Goal: Information Seeking & Learning: Check status

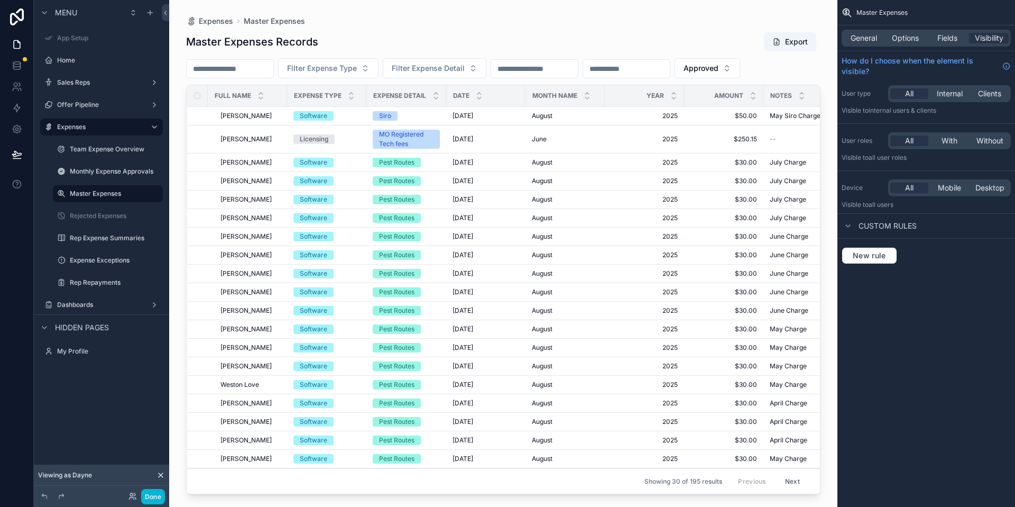
click at [132, 504] on div "Done" at bounding box center [101, 496] width 135 height 21
click at [135, 497] on icon at bounding box center [135, 498] width 1 height 2
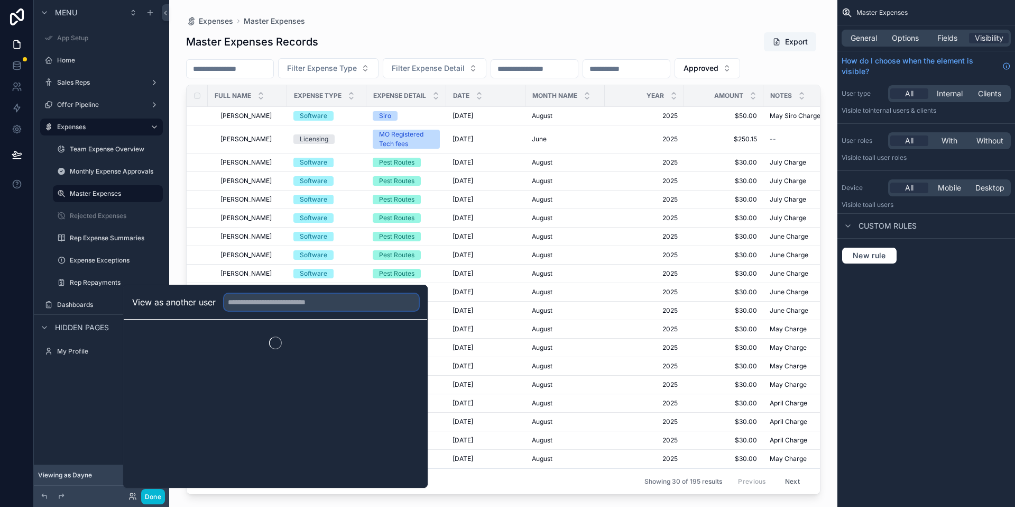
click at [306, 301] on input "text" at bounding box center [321, 302] width 195 height 17
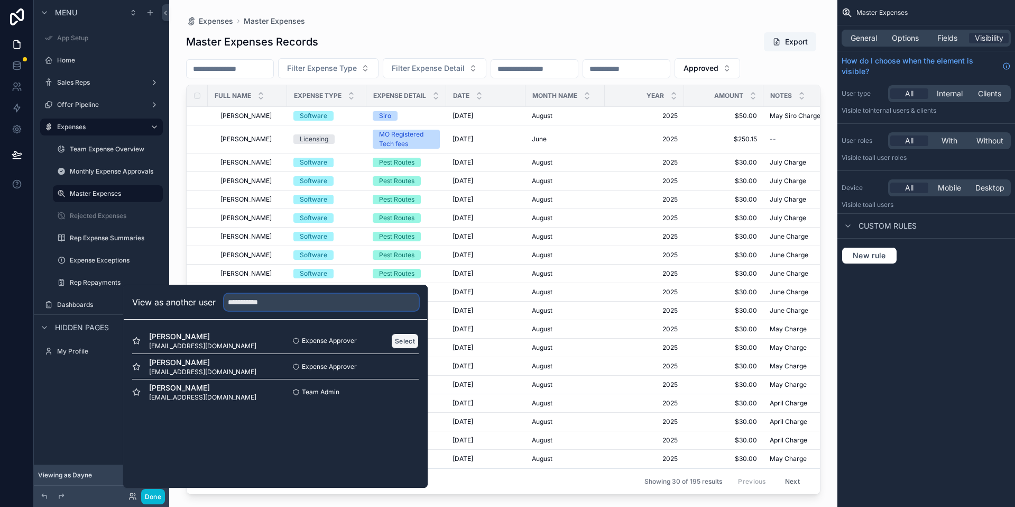
type input "**********"
click at [402, 338] on button "Select" at bounding box center [405, 340] width 28 height 15
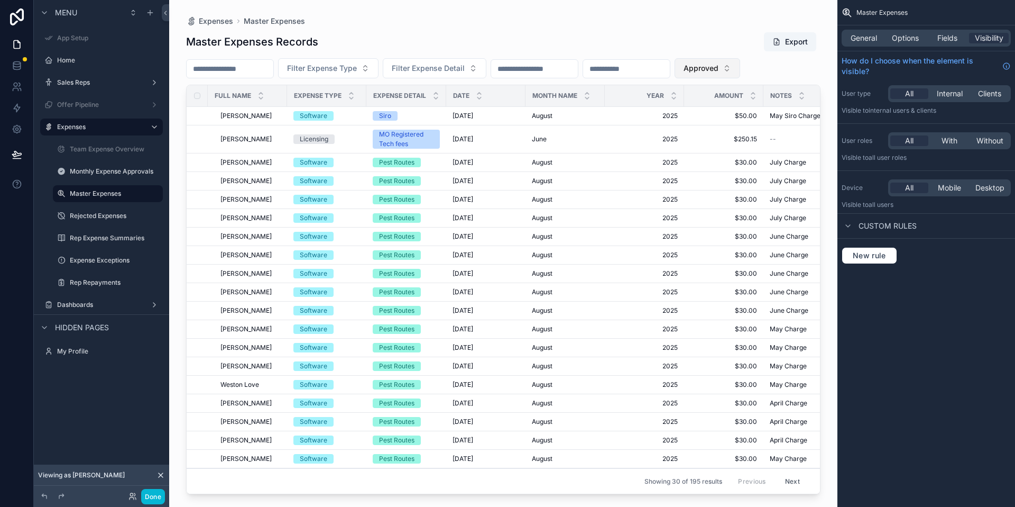
click at [719, 65] on span "Approved" at bounding box center [701, 68] width 35 height 11
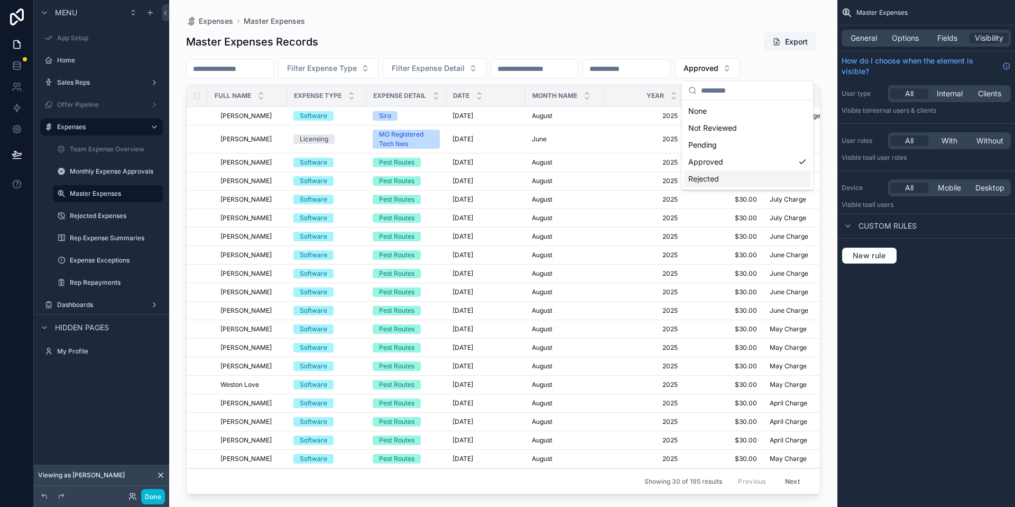
click at [718, 176] on div "Rejected" at bounding box center [747, 178] width 127 height 17
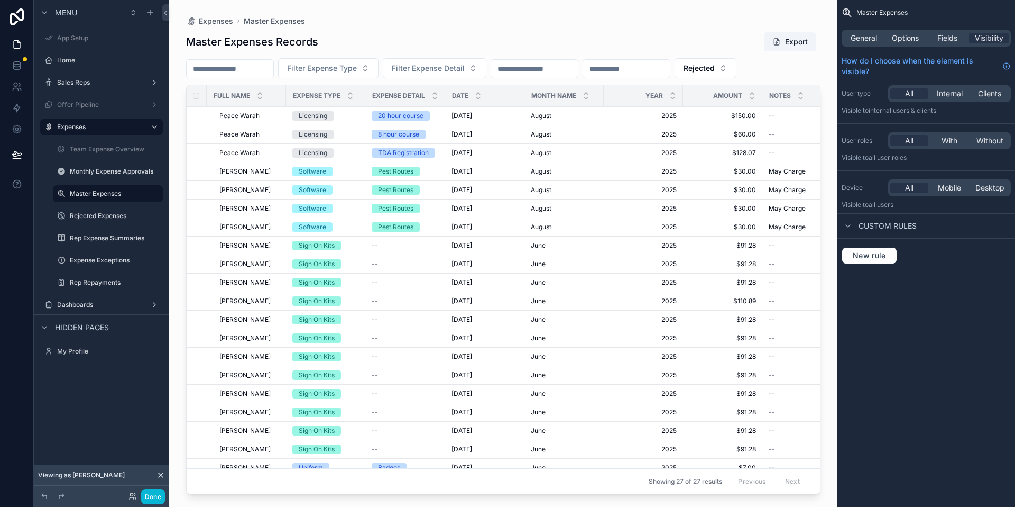
scroll to position [146, 1]
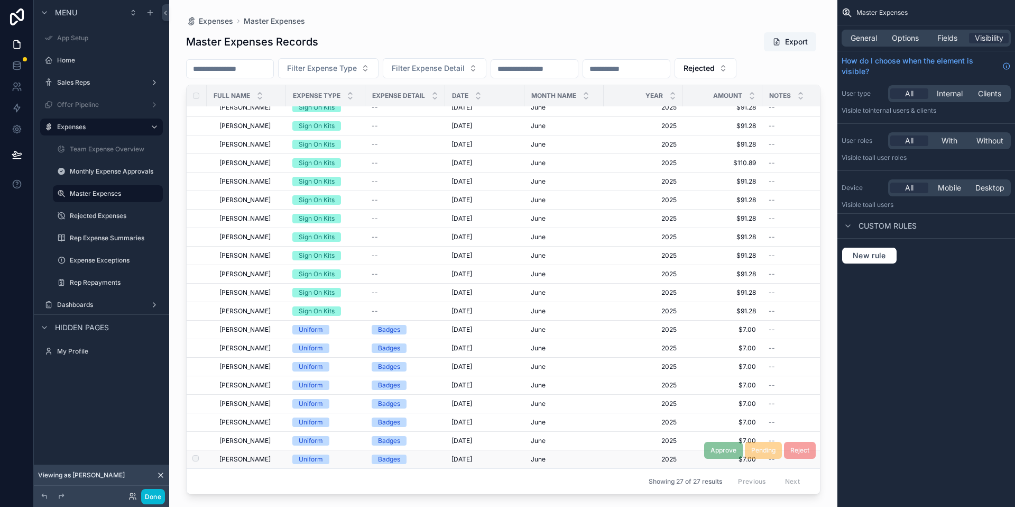
click at [420, 454] on div "Badges" at bounding box center [405, 459] width 67 height 10
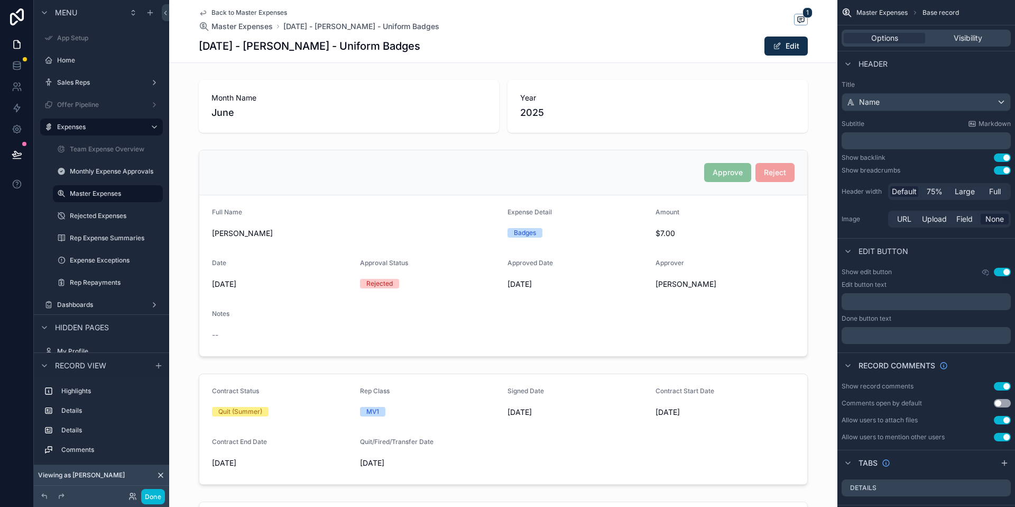
scroll to position [202, 0]
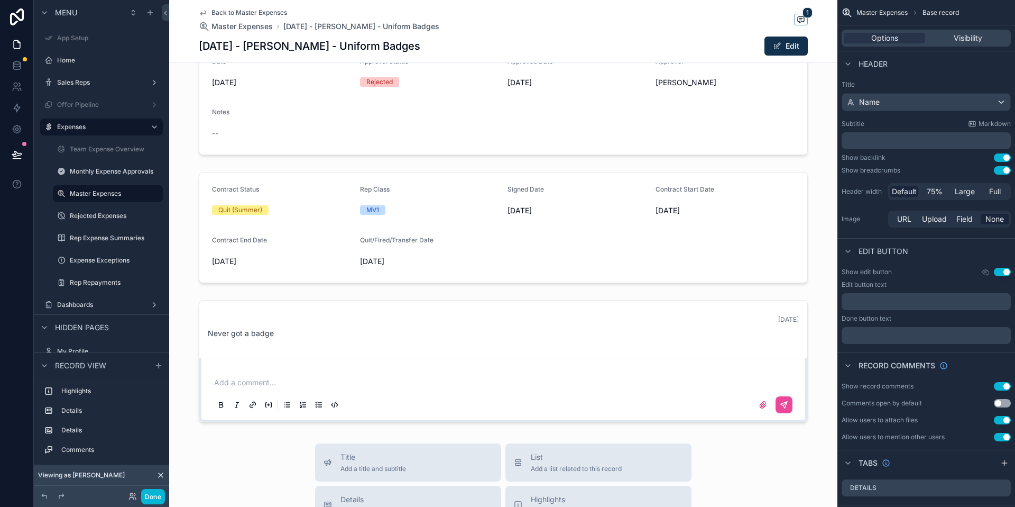
click at [260, 11] on span "Back to Master Expenses" at bounding box center [250, 12] width 76 height 8
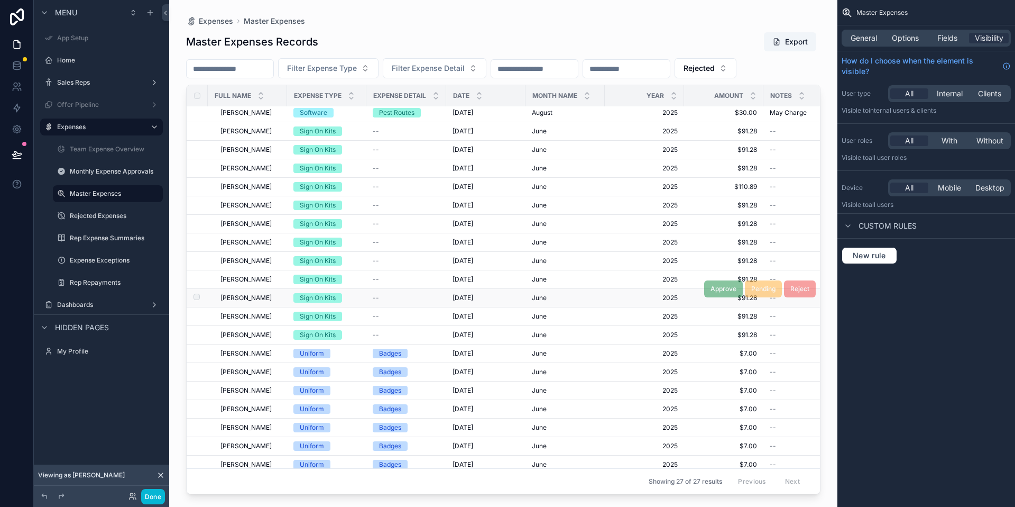
scroll to position [146, 0]
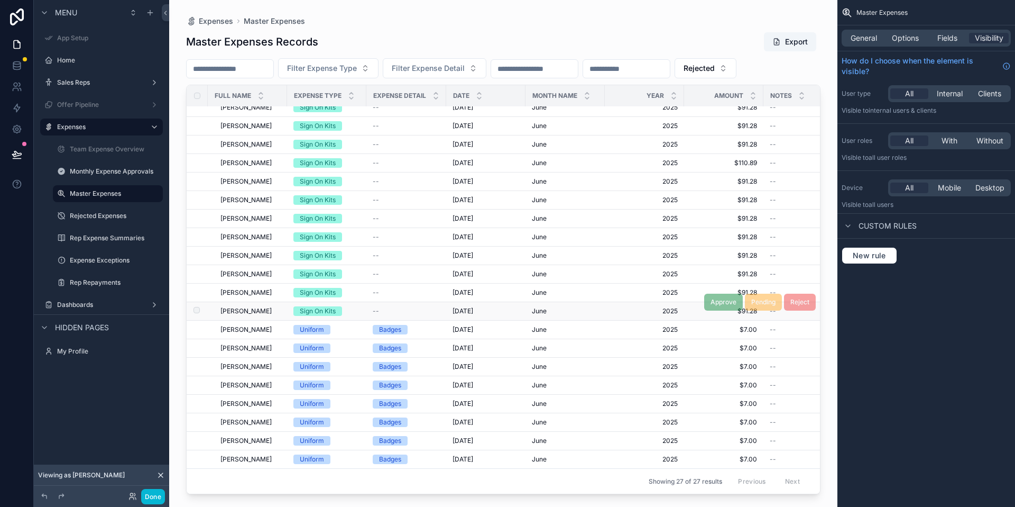
click at [361, 302] on td "Sign On Kits" at bounding box center [326, 311] width 79 height 19
click at [346, 306] on div "Sign On Kits" at bounding box center [327, 311] width 67 height 10
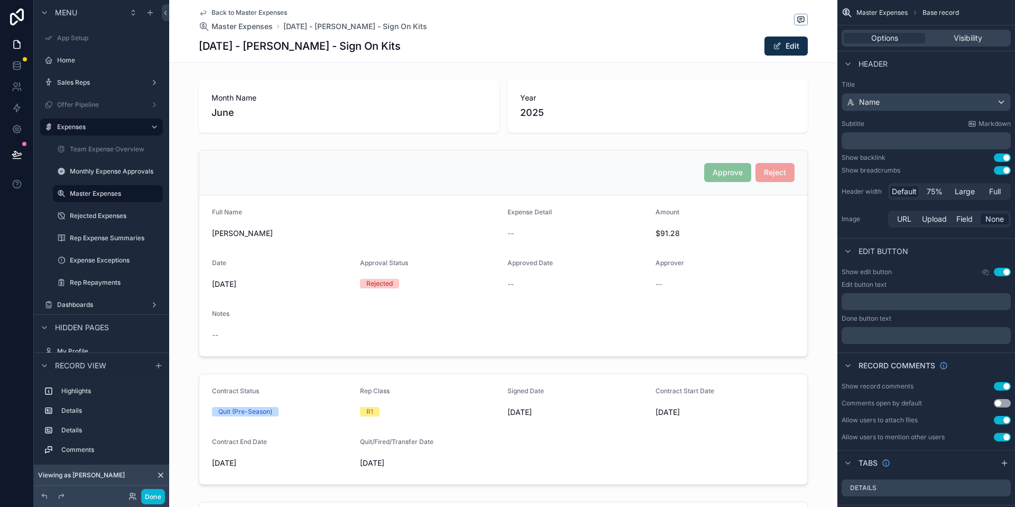
click at [256, 8] on span "Back to Master Expenses" at bounding box center [250, 12] width 76 height 8
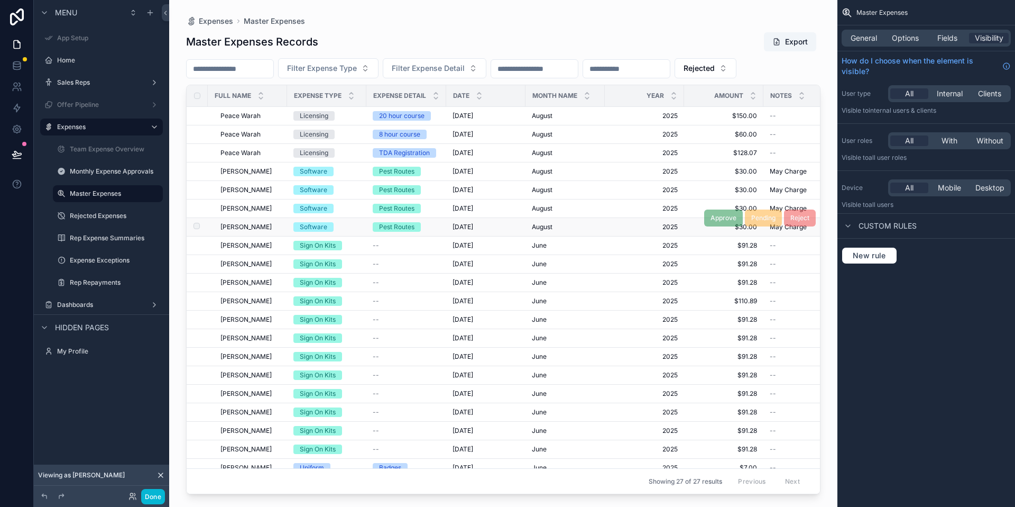
click at [440, 218] on td "Pest Routes" at bounding box center [407, 227] width 80 height 19
click at [435, 223] on div "Pest Routes" at bounding box center [406, 227] width 67 height 10
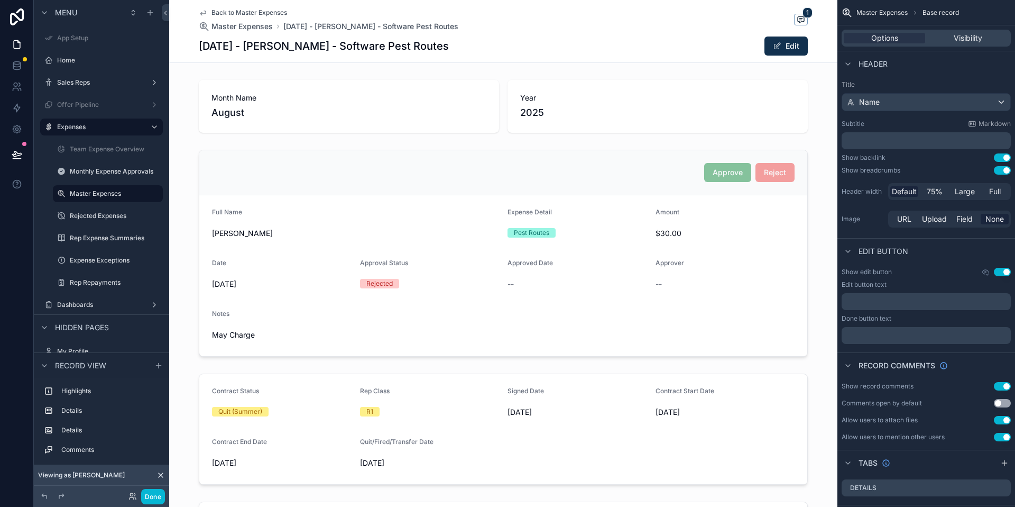
click at [225, 8] on div "Back to Master Expenses Master Expenses August 2025 - Kamilla Bird - Software P…" at bounding box center [503, 31] width 609 height 62
click at [225, 11] on span "Back to Master Expenses" at bounding box center [250, 12] width 76 height 8
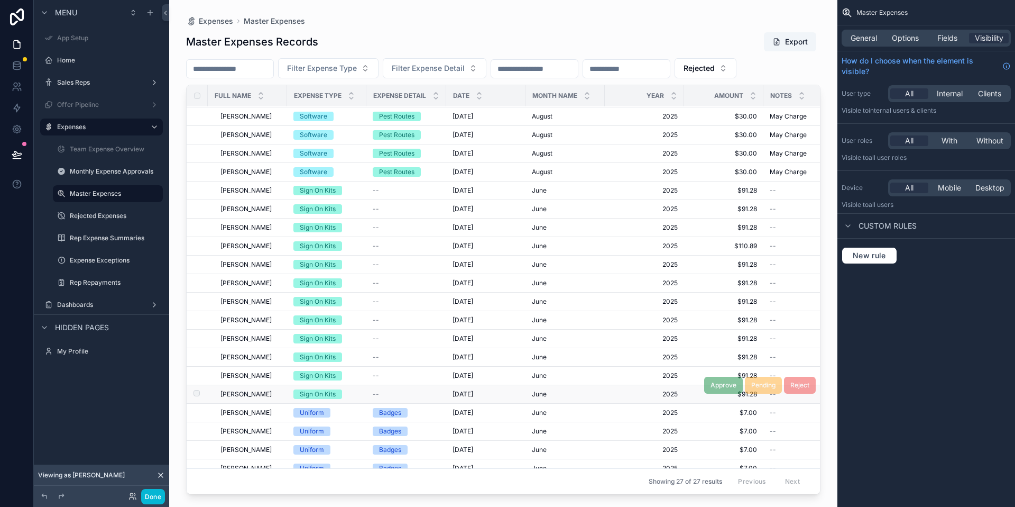
scroll to position [146, 0]
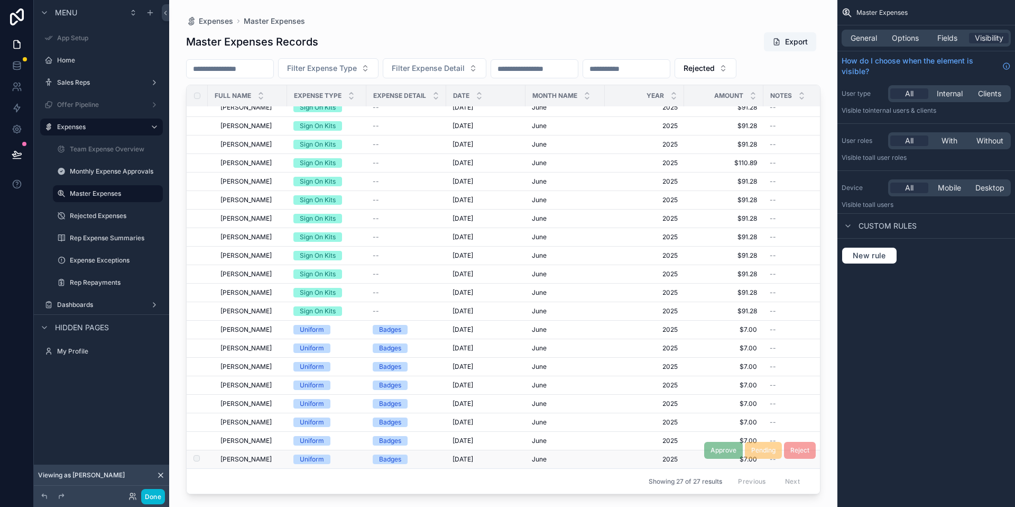
click at [336, 458] on td "Uniform" at bounding box center [326, 459] width 79 height 19
click at [338, 454] on div "Uniform" at bounding box center [327, 459] width 67 height 10
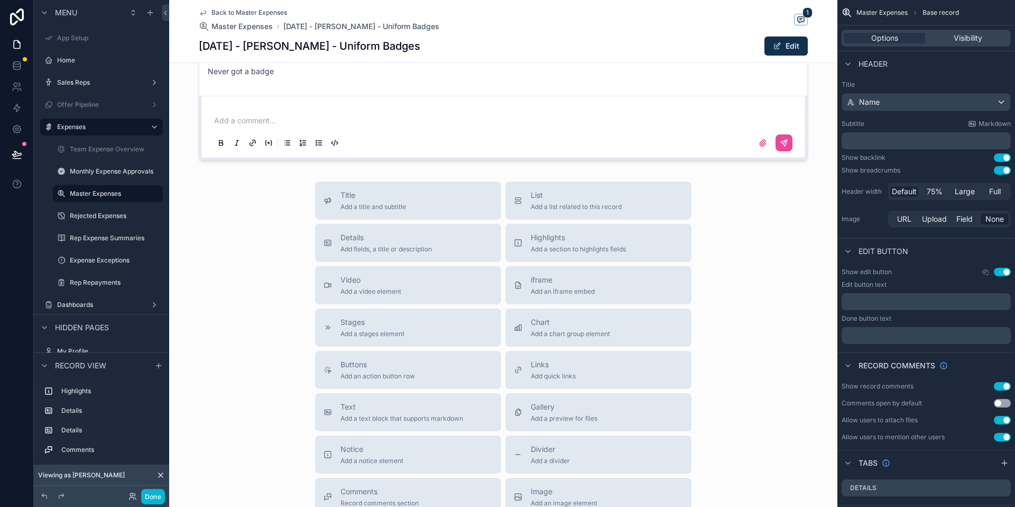
scroll to position [262, 0]
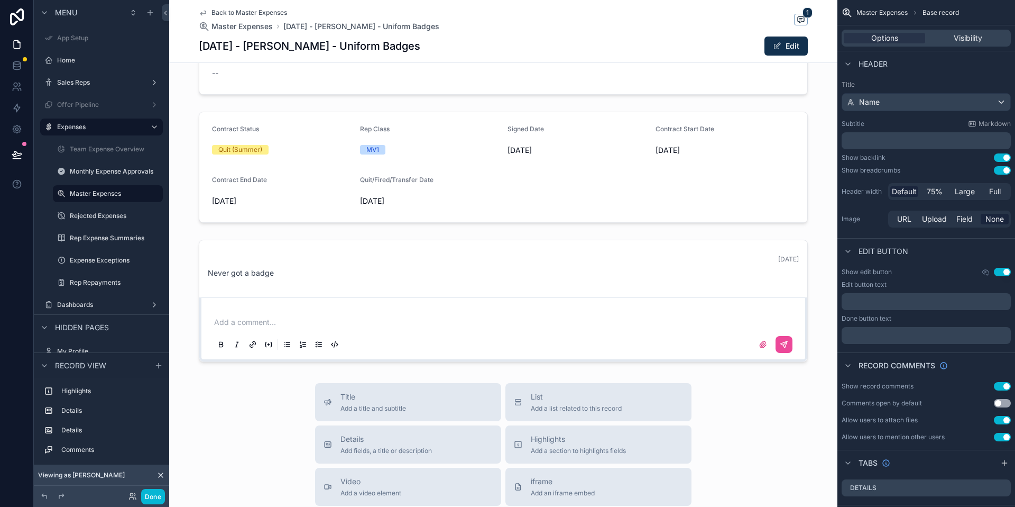
click at [245, 16] on span "Back to Master Expenses" at bounding box center [250, 12] width 76 height 8
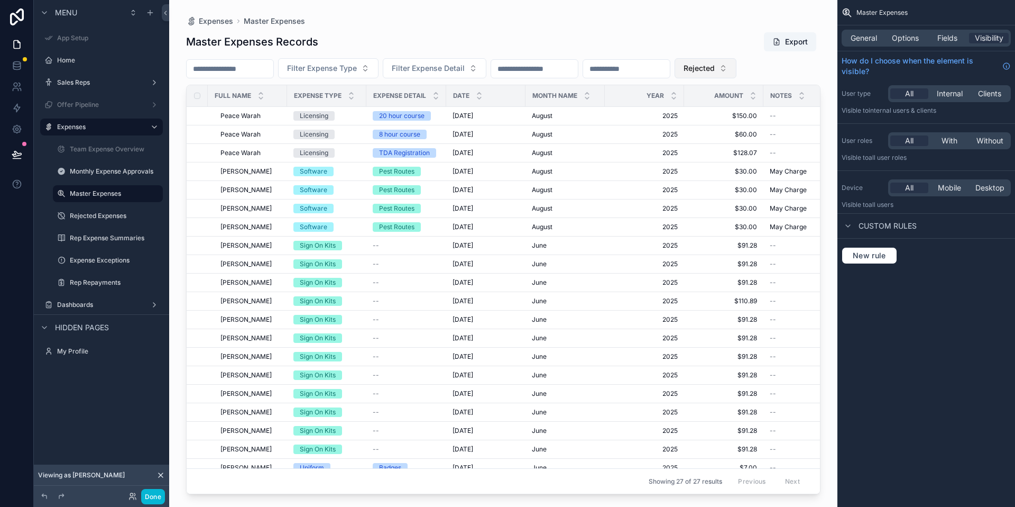
click at [715, 65] on span "Rejected" at bounding box center [699, 68] width 31 height 11
click at [708, 149] on div "Pending" at bounding box center [746, 144] width 127 height 17
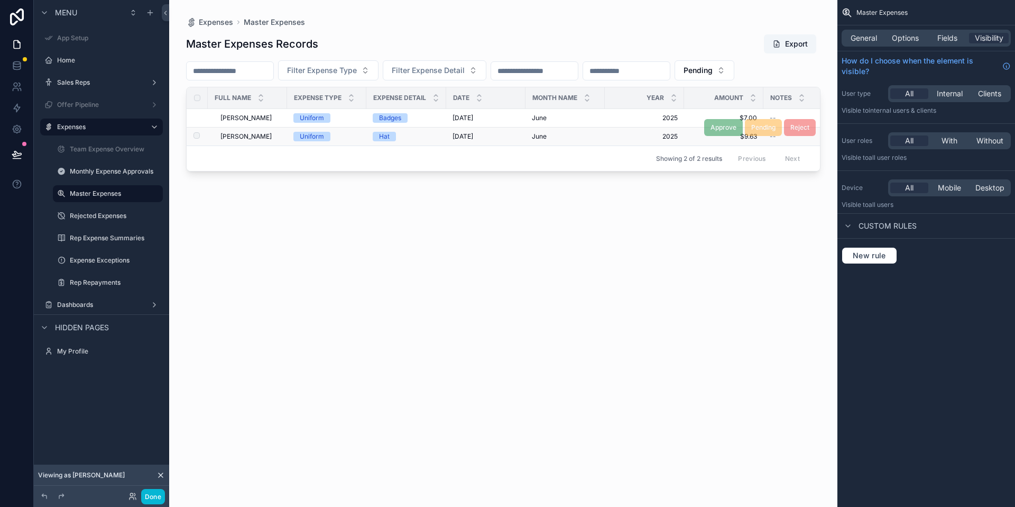
click at [364, 142] on td "Uniform" at bounding box center [326, 136] width 79 height 19
click at [365, 140] on td "Uniform" at bounding box center [326, 136] width 79 height 19
click at [346, 131] on td "Uniform" at bounding box center [326, 136] width 79 height 19
click at [389, 115] on div "Badges" at bounding box center [390, 118] width 22 height 10
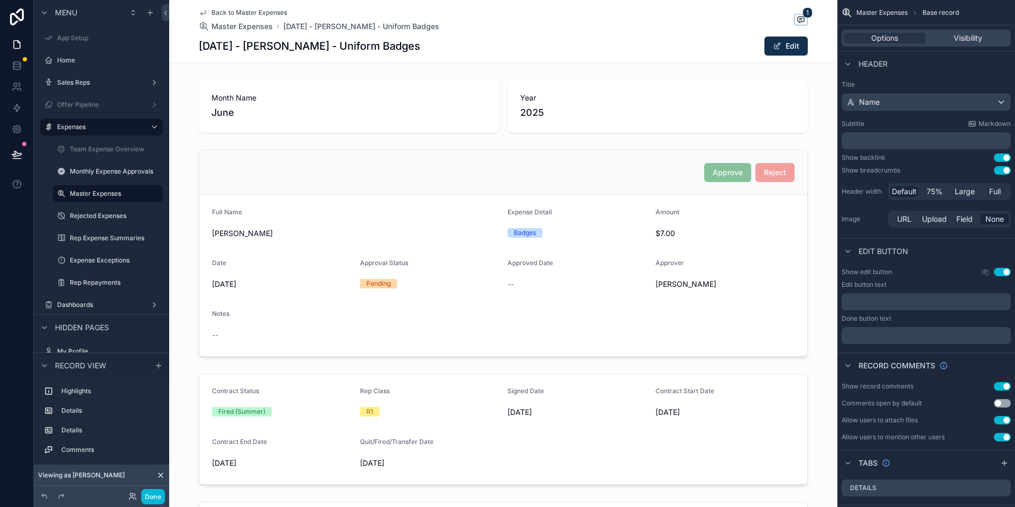
click at [241, 14] on span "Back to Master Expenses" at bounding box center [250, 12] width 76 height 8
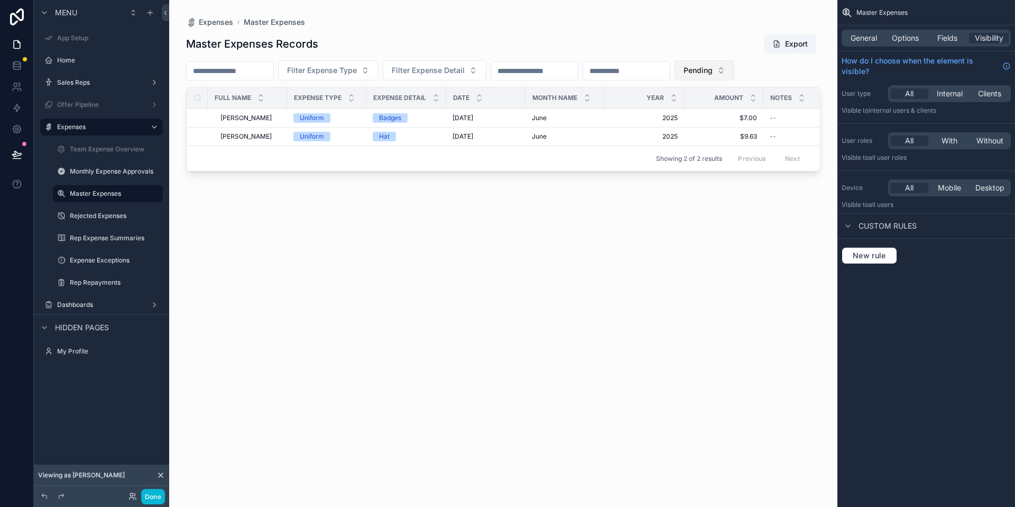
click at [713, 69] on span "Pending" at bounding box center [698, 70] width 29 height 11
click at [719, 136] on div "Not Reviewed" at bounding box center [745, 130] width 127 height 17
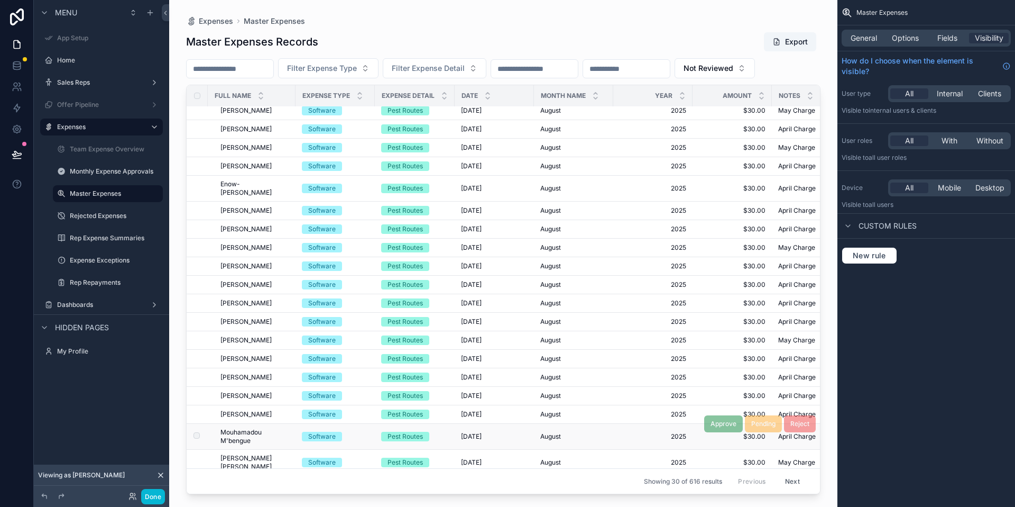
scroll to position [216, 0]
click at [133, 498] on icon at bounding box center [133, 496] width 8 height 8
click at [944, 252] on div "New rule" at bounding box center [926, 255] width 169 height 17
click at [129, 501] on div "Done" at bounding box center [144, 496] width 42 height 15
click at [130, 499] on icon at bounding box center [132, 498] width 4 height 2
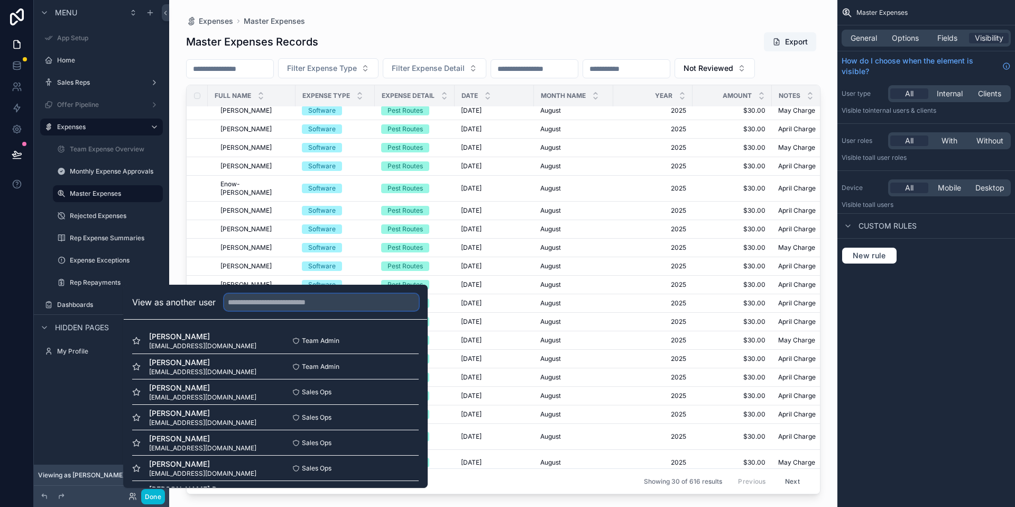
click at [259, 308] on input "text" at bounding box center [321, 302] width 195 height 17
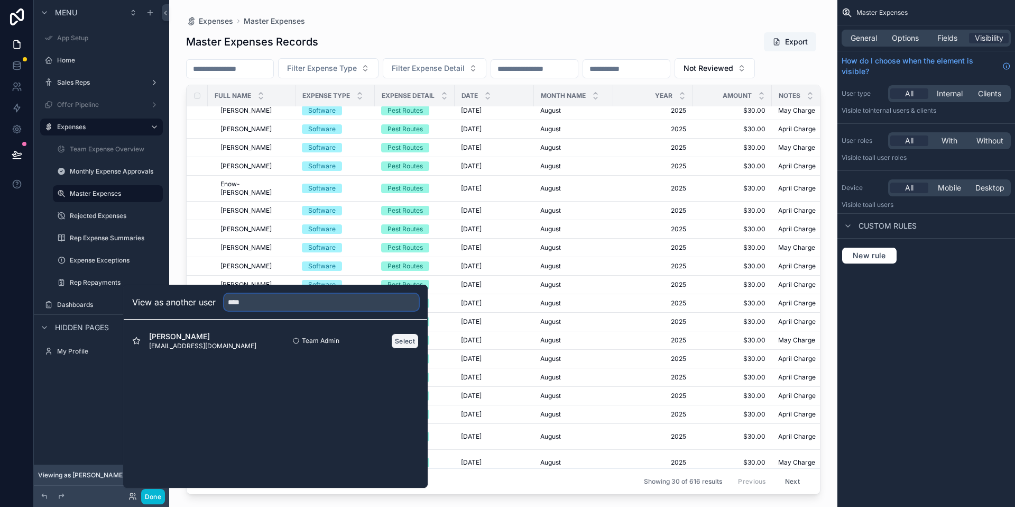
type input "****"
click at [400, 336] on button "Select" at bounding box center [405, 340] width 28 height 15
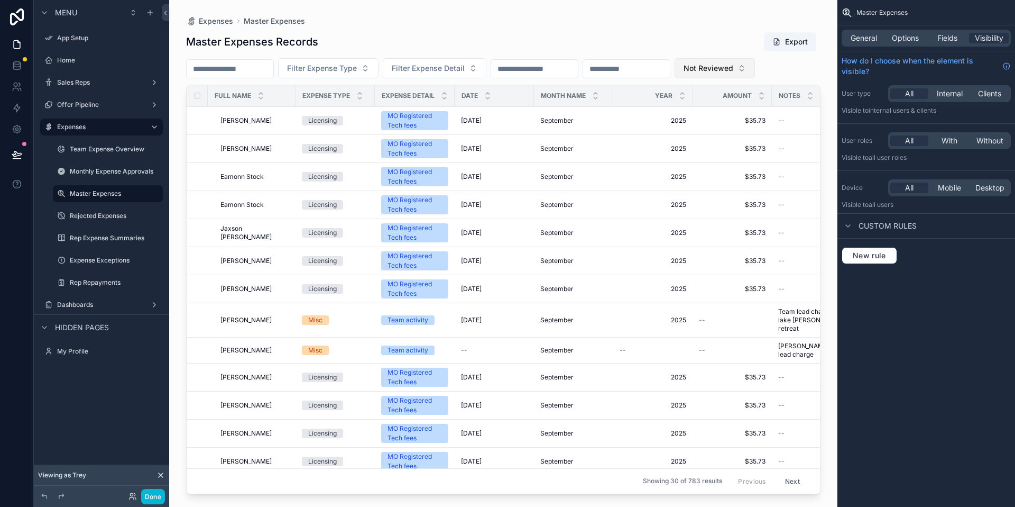
click at [734, 71] on span "Not Reviewed" at bounding box center [709, 68] width 50 height 11
click at [736, 114] on div "None" at bounding box center [755, 111] width 127 height 17
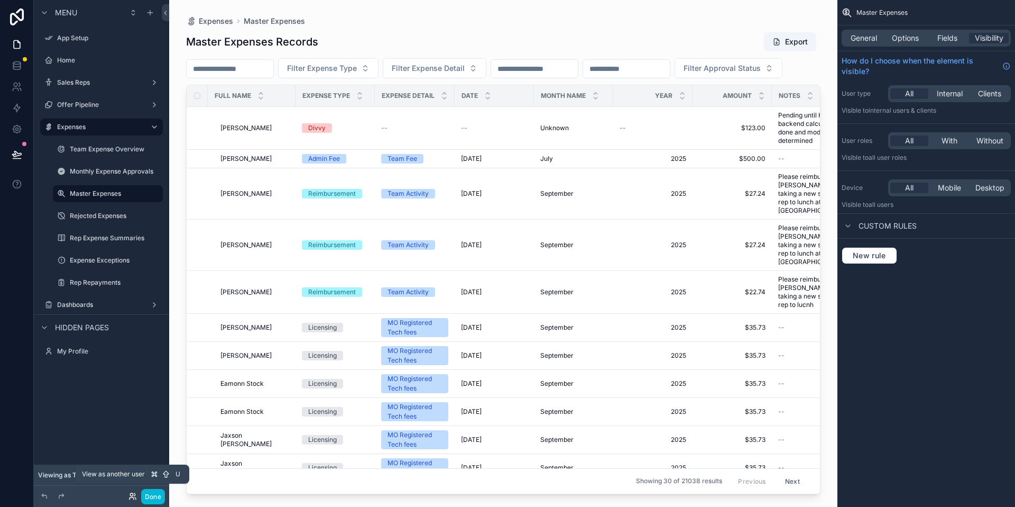
click at [133, 496] on icon at bounding box center [133, 496] width 8 height 8
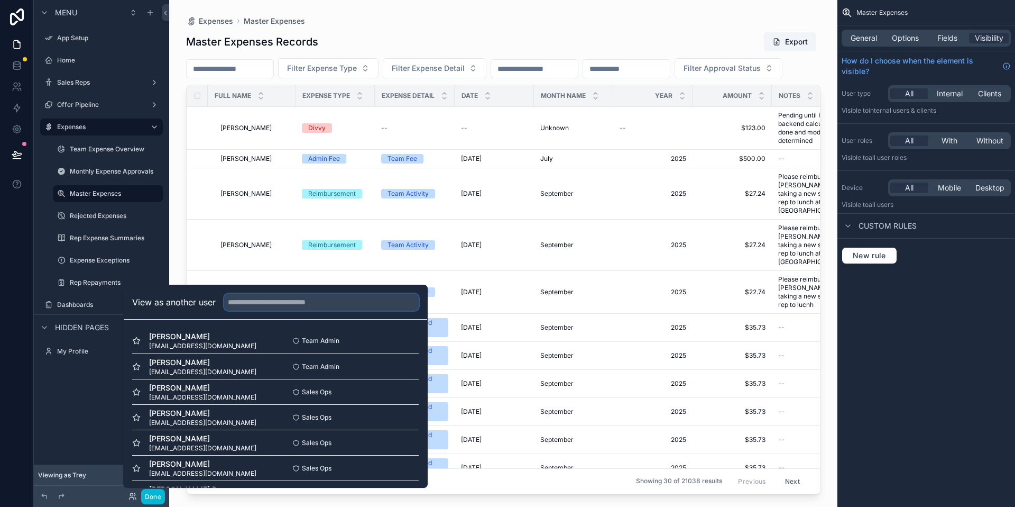
click at [261, 301] on input "text" at bounding box center [321, 302] width 195 height 17
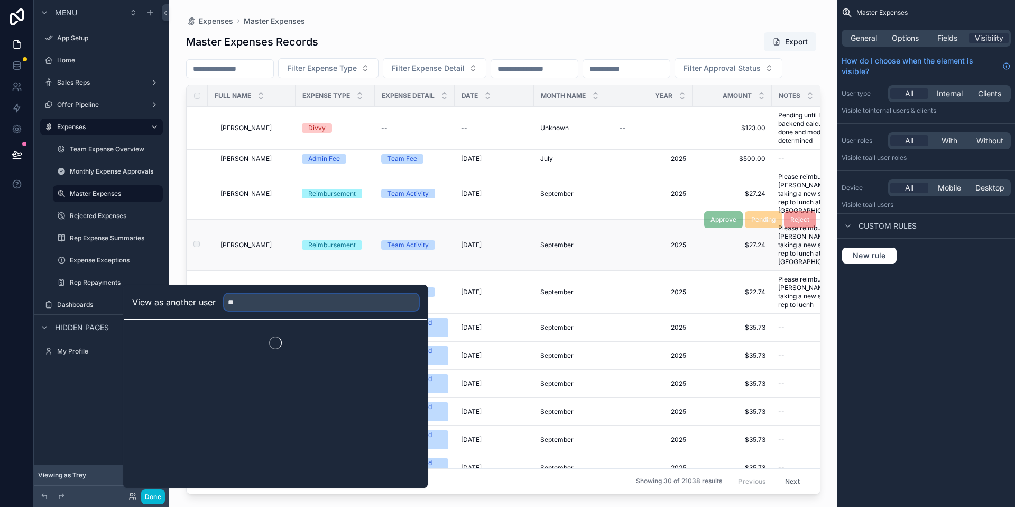
type input "*"
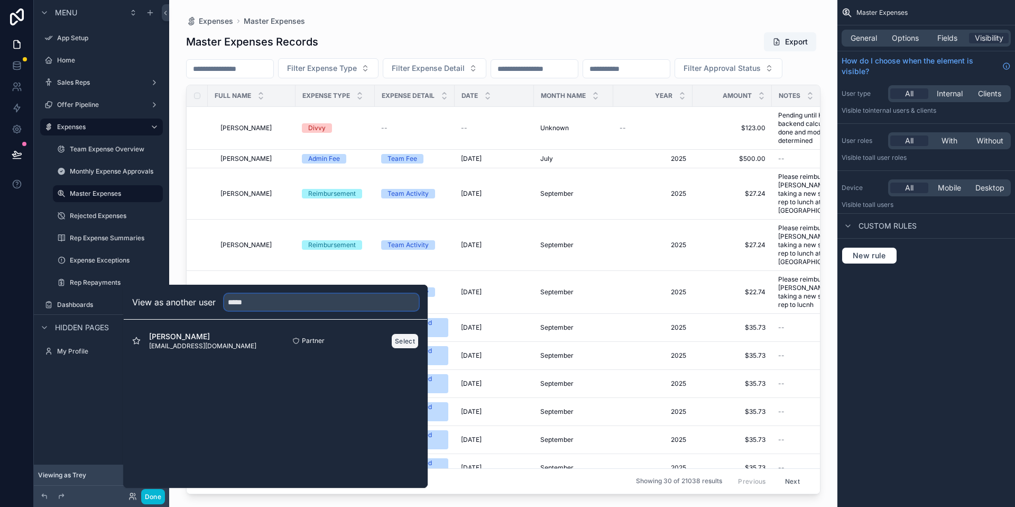
type input "*****"
click at [401, 340] on button "Select" at bounding box center [405, 340] width 28 height 15
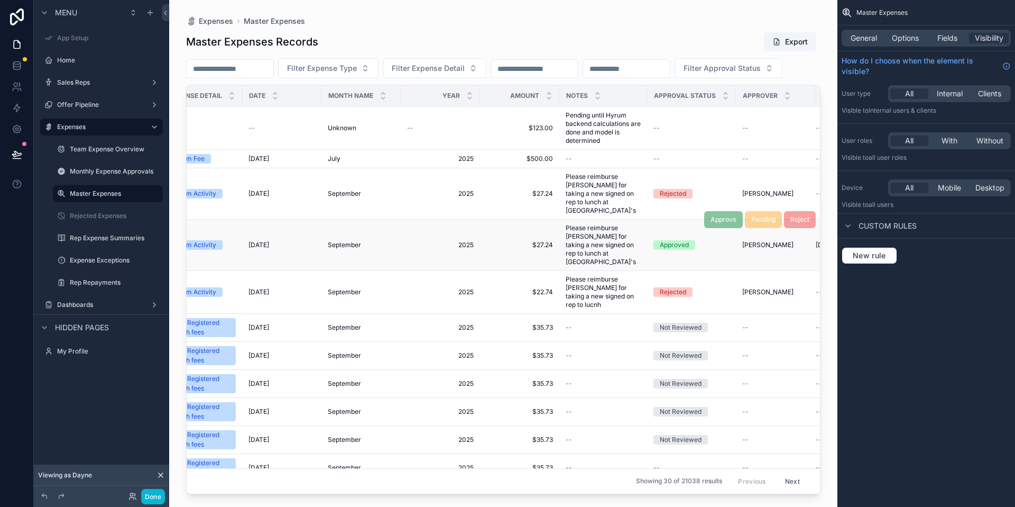
scroll to position [0, 287]
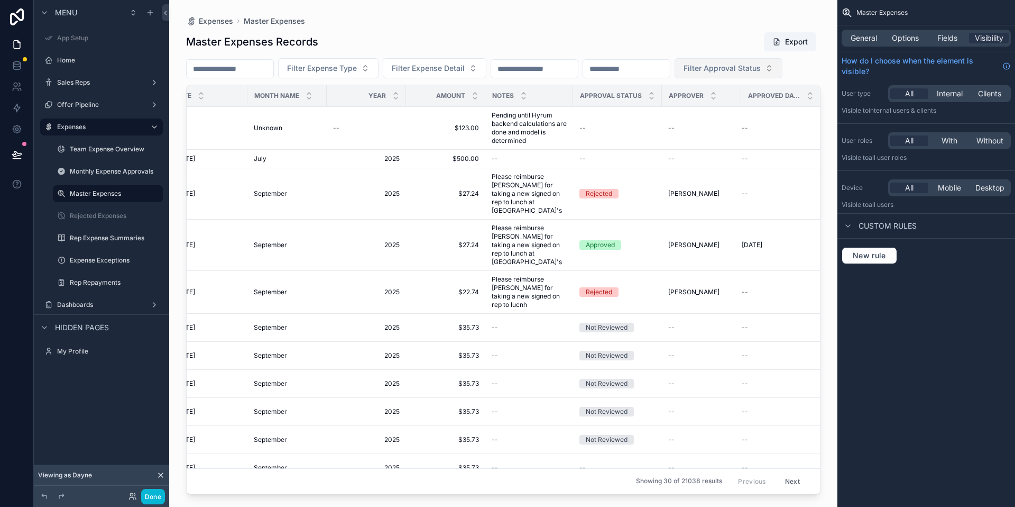
click at [684, 74] on span "Filter Approval Status" at bounding box center [722, 68] width 77 height 11
click at [244, 138] on div "Not Reviewed" at bounding box center [239, 135] width 127 height 17
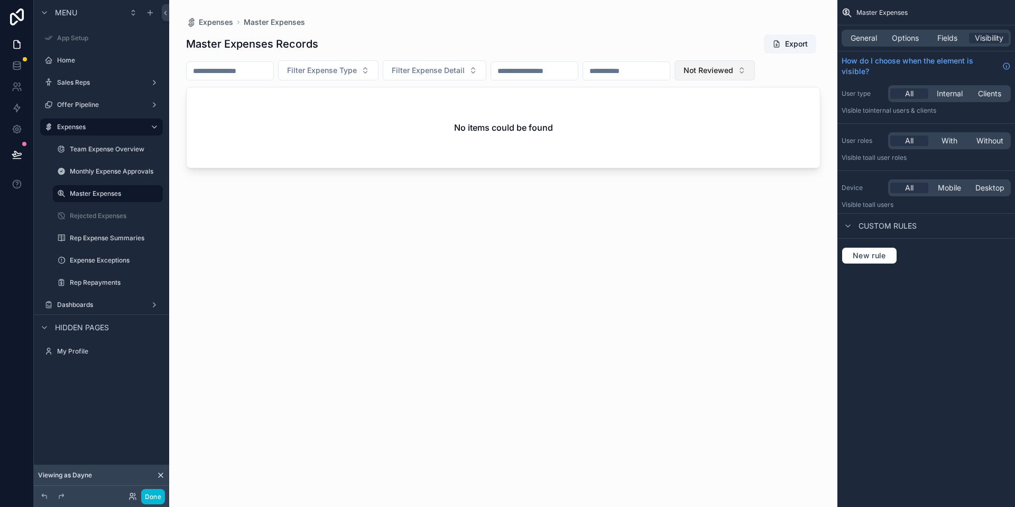
click at [746, 78] on button "Not Reviewed" at bounding box center [715, 70] width 80 height 20
click at [755, 117] on div "None" at bounding box center [755, 113] width 127 height 17
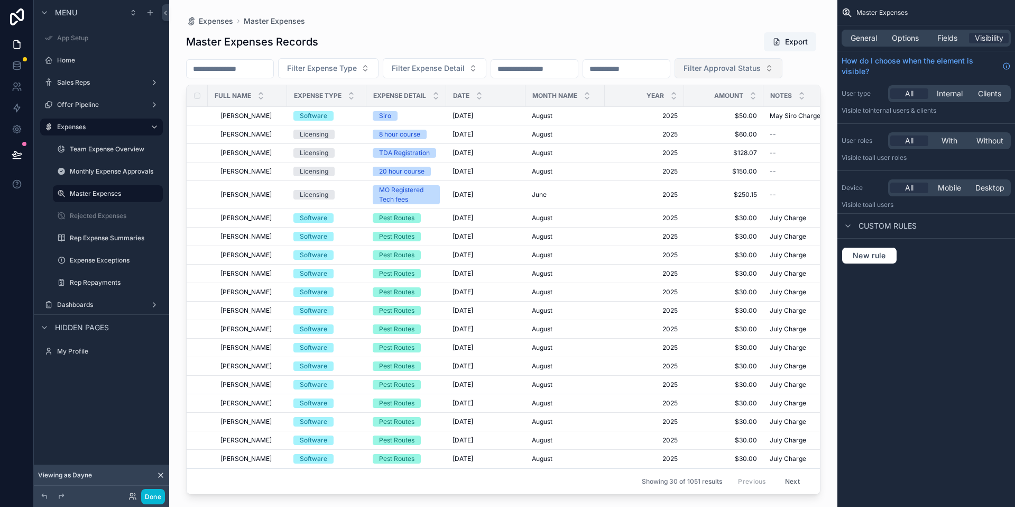
click at [684, 74] on span "Filter Approval Status" at bounding box center [722, 68] width 77 height 11
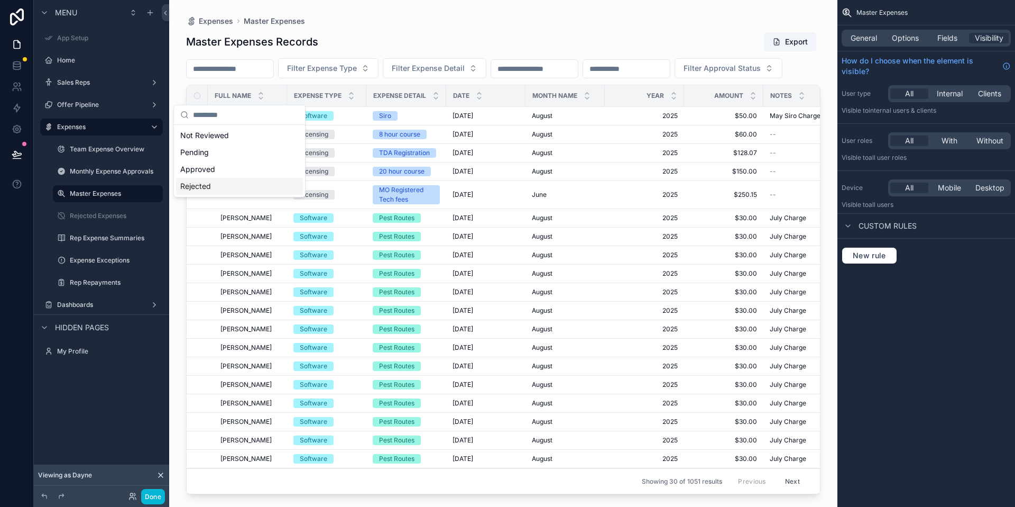
click at [219, 189] on div "Rejected" at bounding box center [239, 186] width 127 height 17
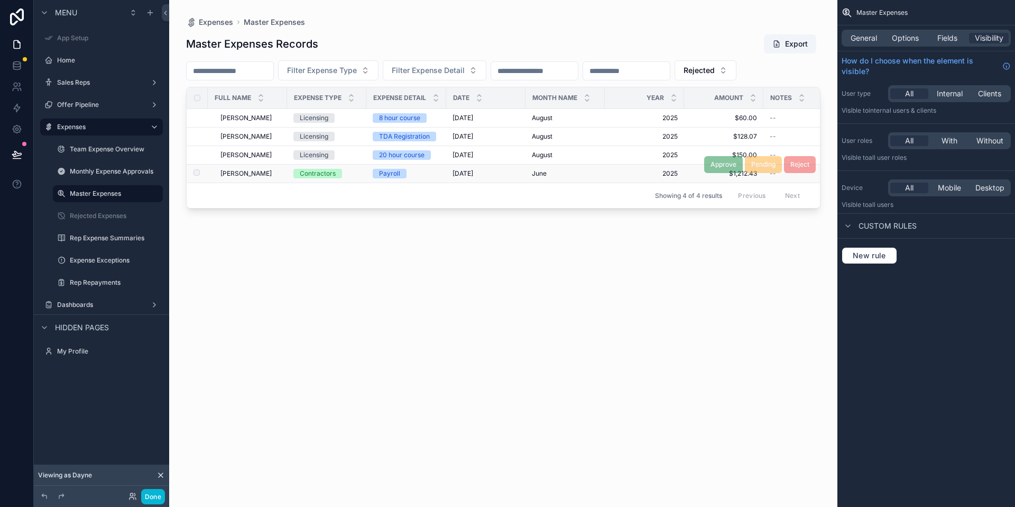
click at [371, 176] on td "Payroll" at bounding box center [407, 173] width 80 height 19
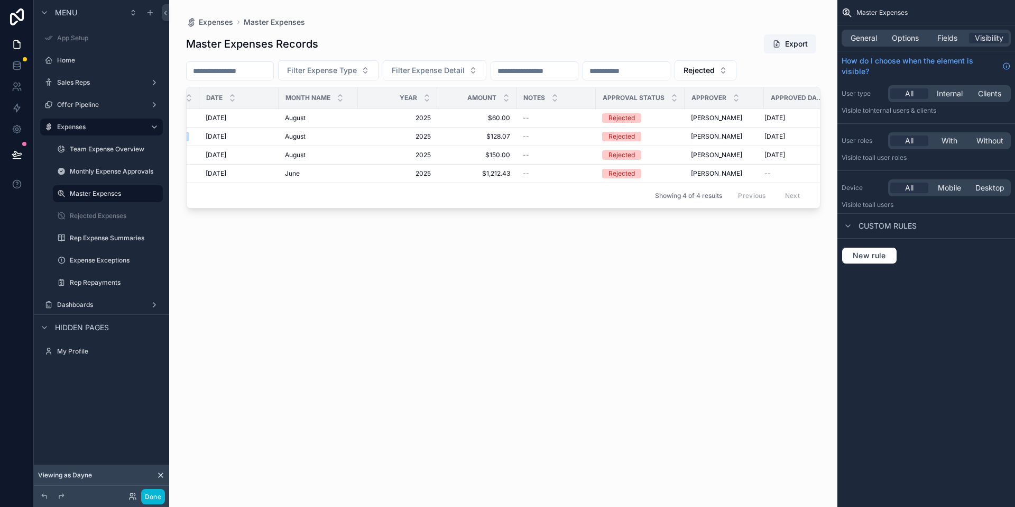
scroll to position [0, 270]
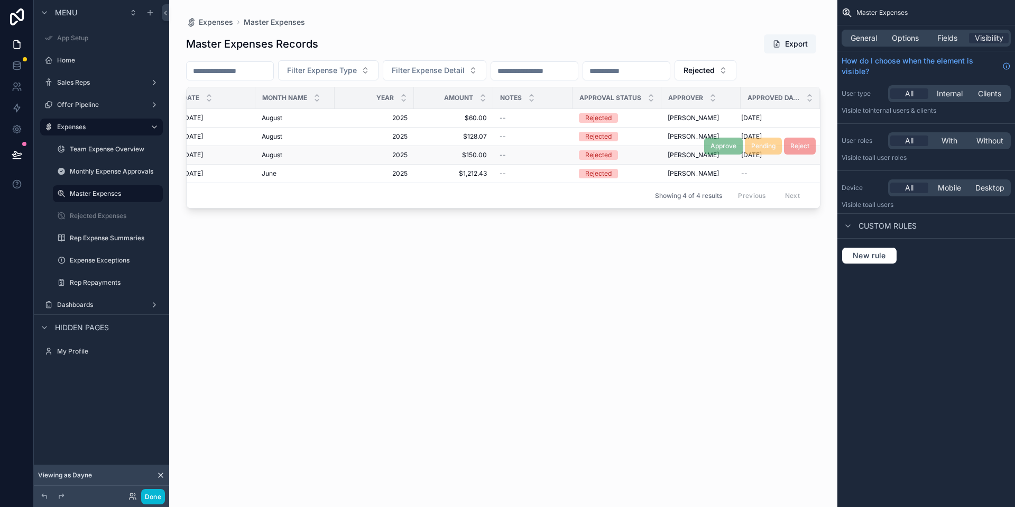
click at [526, 163] on td "--" at bounding box center [532, 155] width 79 height 19
click at [471, 171] on span "$1,212.43" at bounding box center [453, 173] width 67 height 8
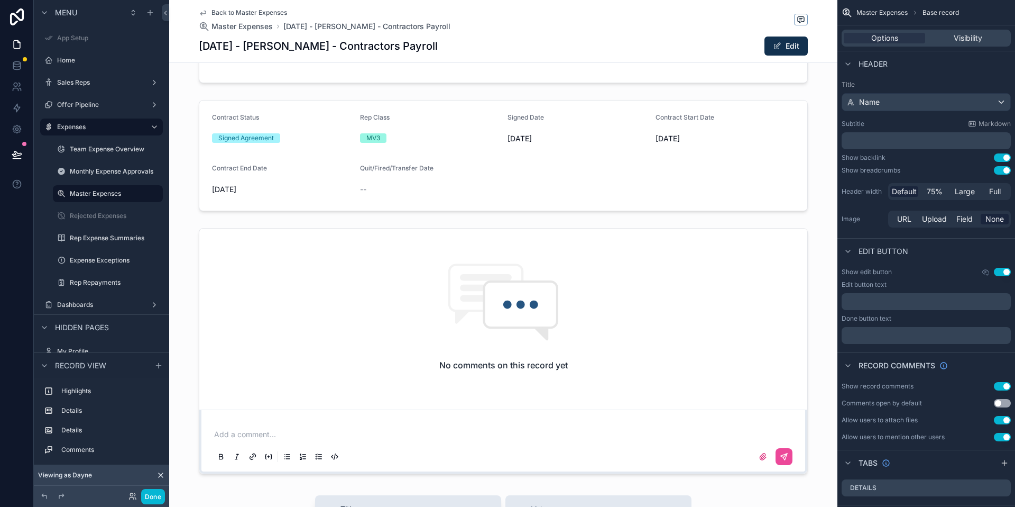
scroll to position [179, 0]
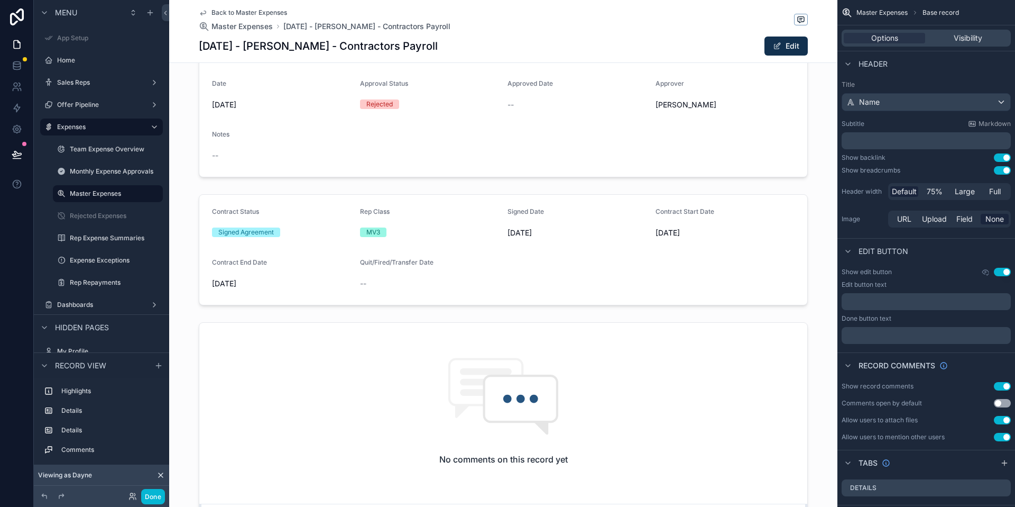
click at [255, 10] on span "Back to Master Expenses" at bounding box center [250, 12] width 76 height 8
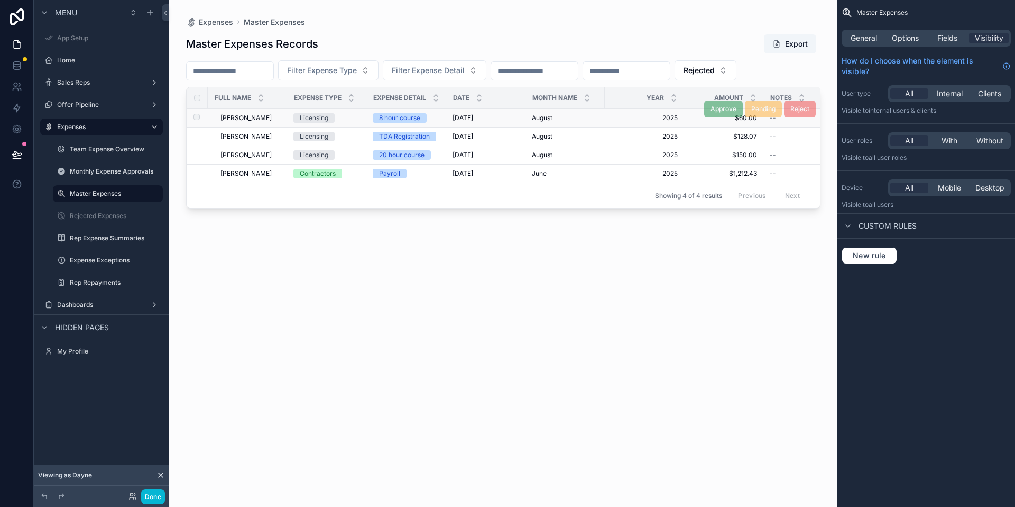
click at [333, 117] on span "Licensing" at bounding box center [314, 118] width 41 height 10
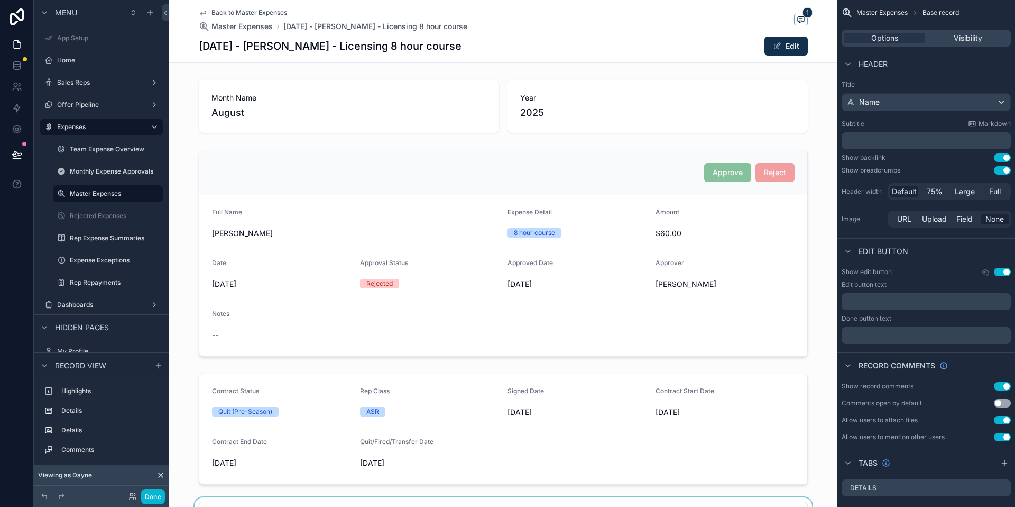
scroll to position [259, 0]
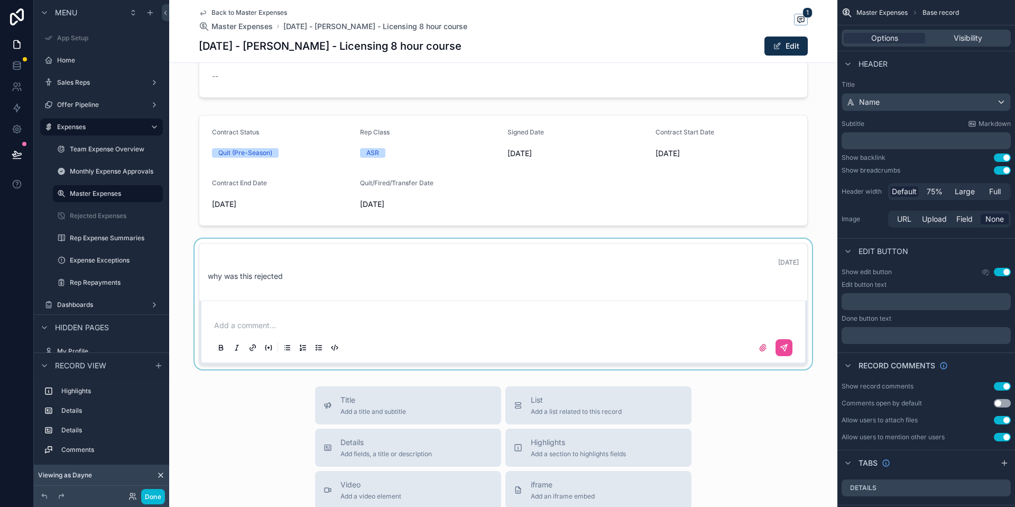
click at [254, 279] on div "scrollable content" at bounding box center [503, 304] width 669 height 131
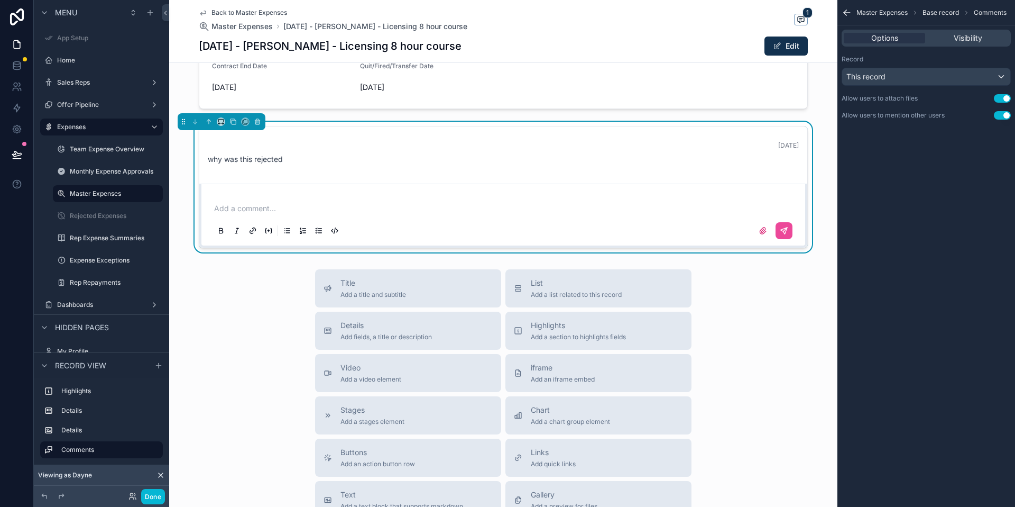
scroll to position [257, 0]
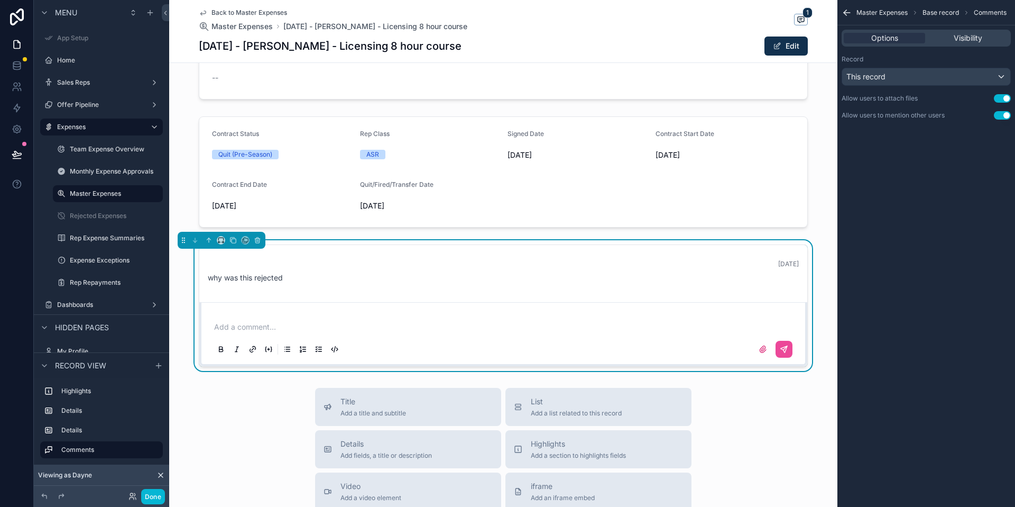
click at [302, 285] on div "2 days ago why was this rejected" at bounding box center [504, 271] width 604 height 36
click at [277, 18] on div "Back to Master Expenses Master Expenses August 2025 - Ethan Evans - Licensing 8…" at bounding box center [333, 19] width 269 height 23
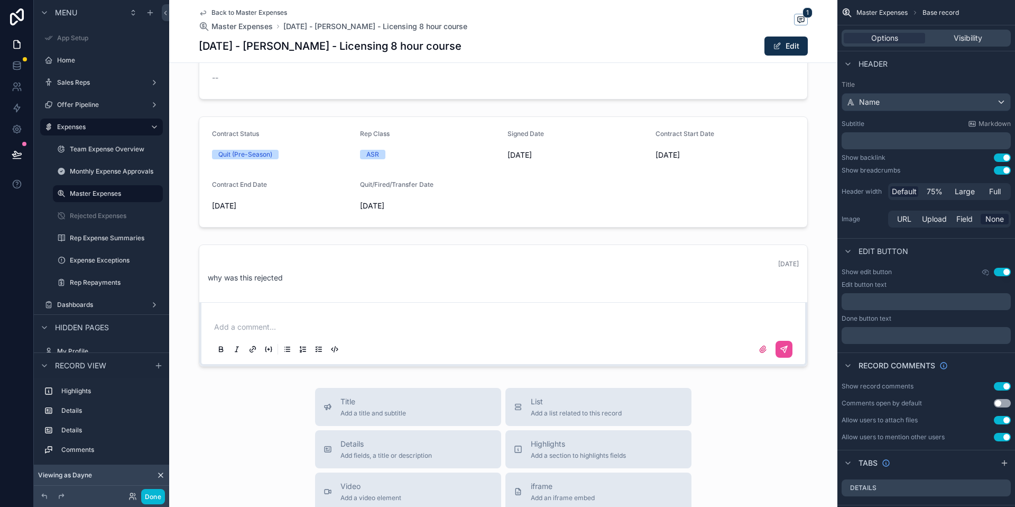
click at [273, 13] on span "Back to Master Expenses" at bounding box center [250, 12] width 76 height 8
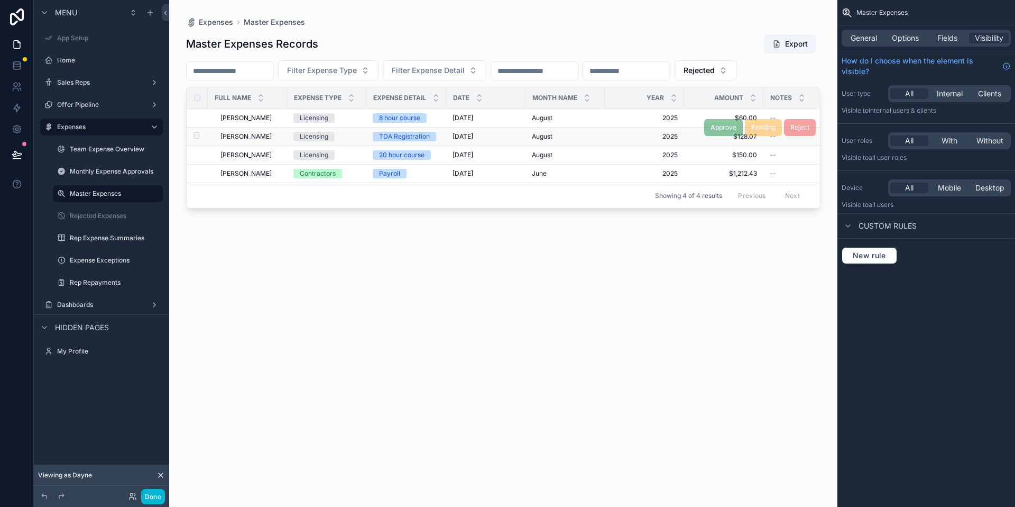
click at [264, 143] on td "Ethan Evans Ethan Evans" at bounding box center [247, 136] width 79 height 19
click at [255, 138] on span "[PERSON_NAME]" at bounding box center [246, 136] width 51 height 8
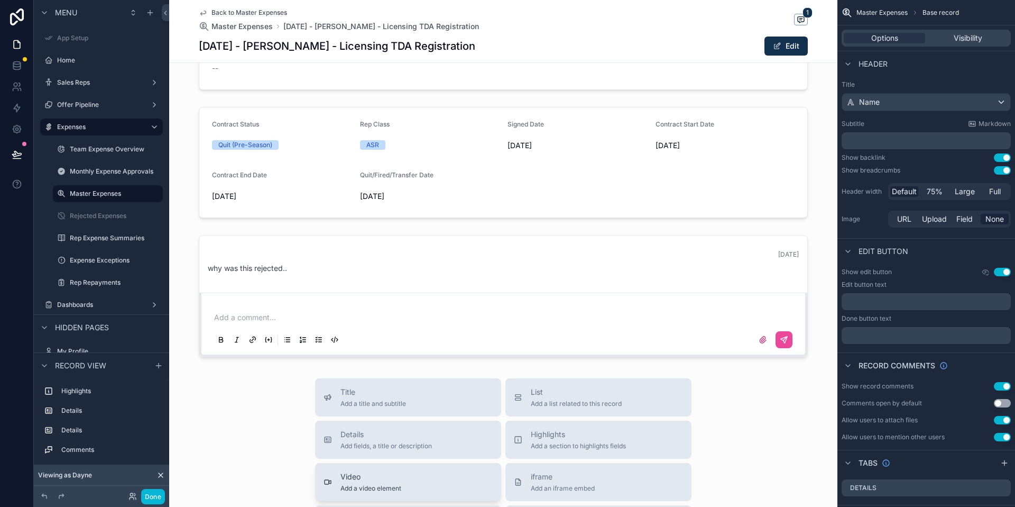
scroll to position [173, 0]
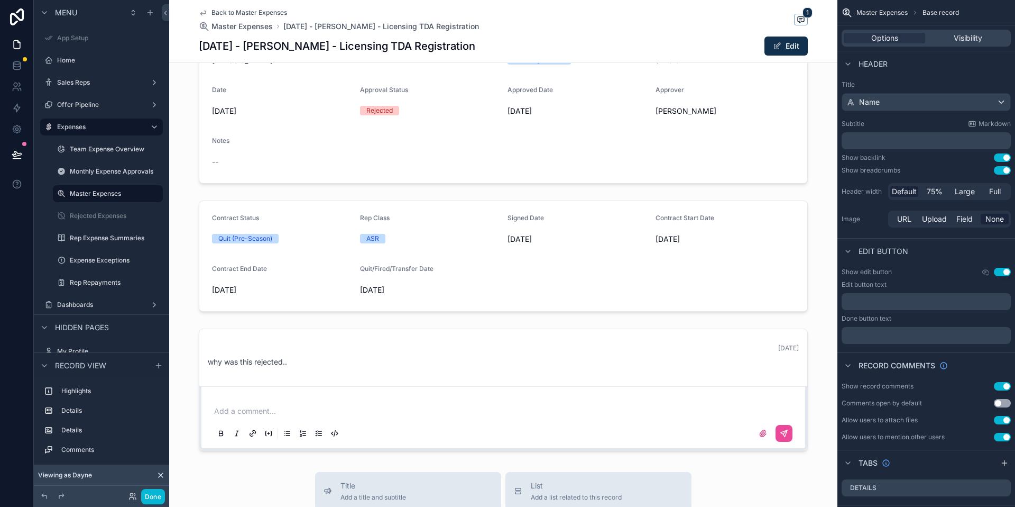
click at [274, 10] on span "Back to Master Expenses" at bounding box center [250, 12] width 76 height 8
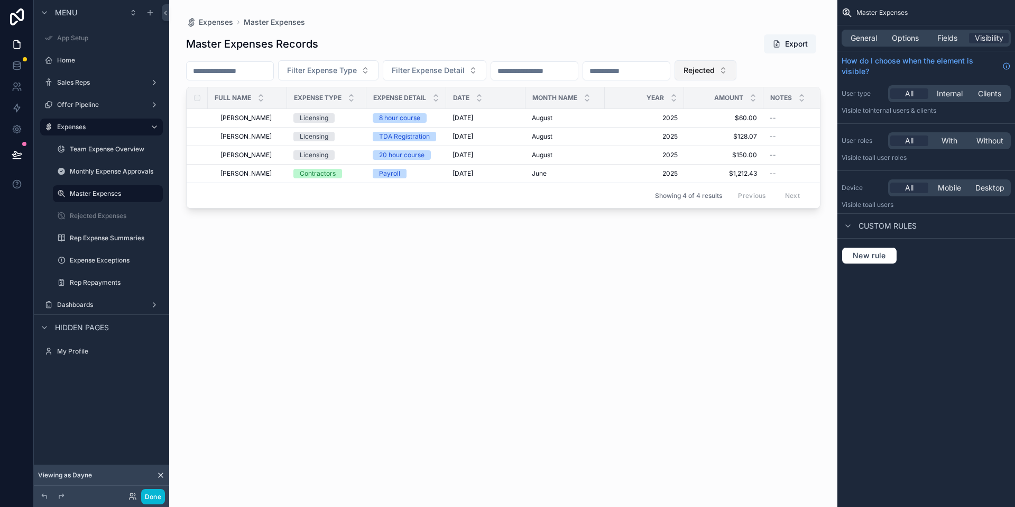
click at [715, 70] on span "Rejected" at bounding box center [699, 70] width 31 height 11
click at [736, 143] on div "Pending" at bounding box center [746, 147] width 127 height 17
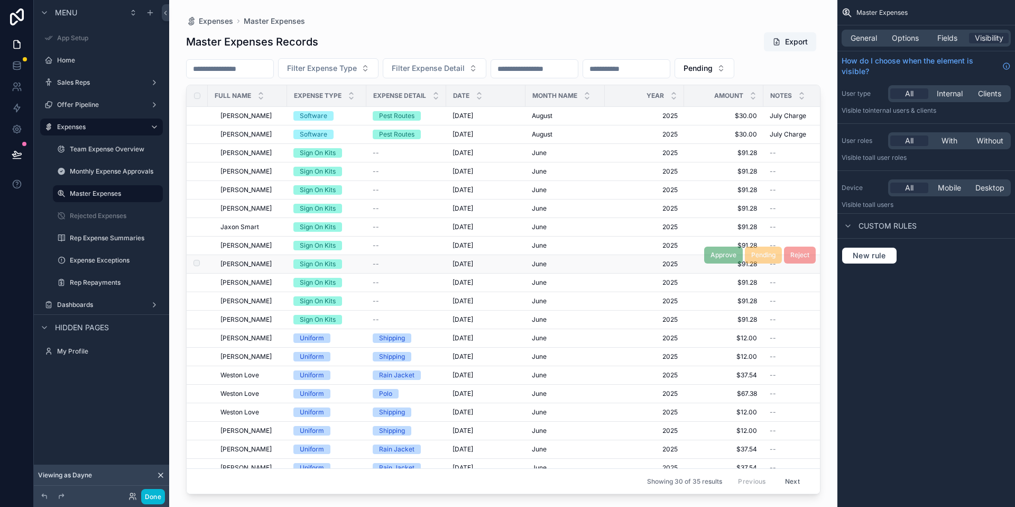
click at [373, 262] on td "--" at bounding box center [407, 264] width 80 height 19
click at [317, 116] on div "Software" at bounding box center [314, 116] width 28 height 10
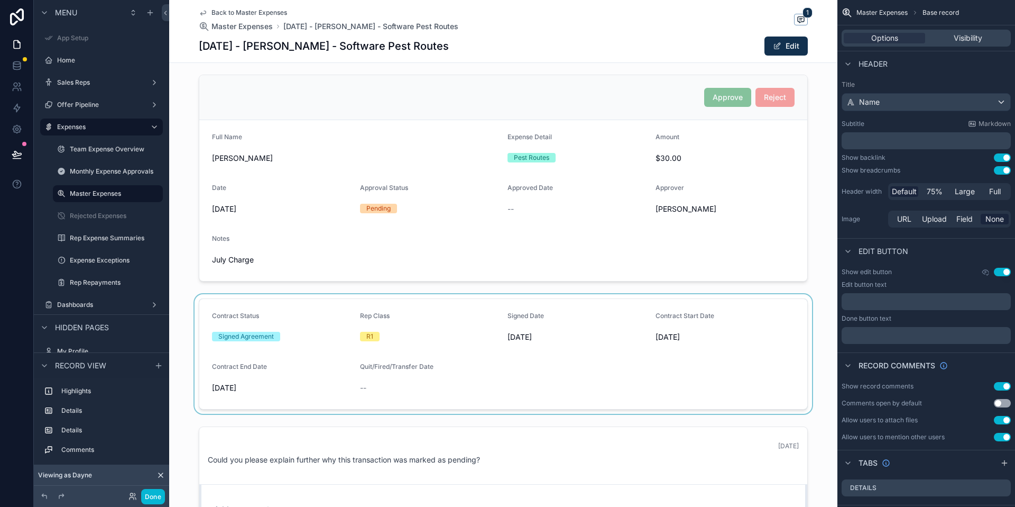
scroll to position [82, 0]
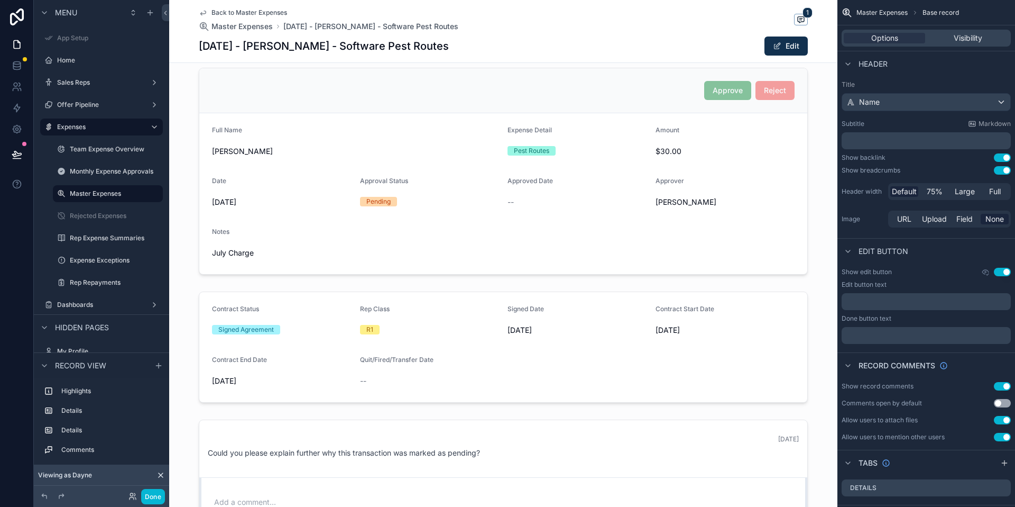
click at [257, 14] on span "Back to Master Expenses" at bounding box center [250, 12] width 76 height 8
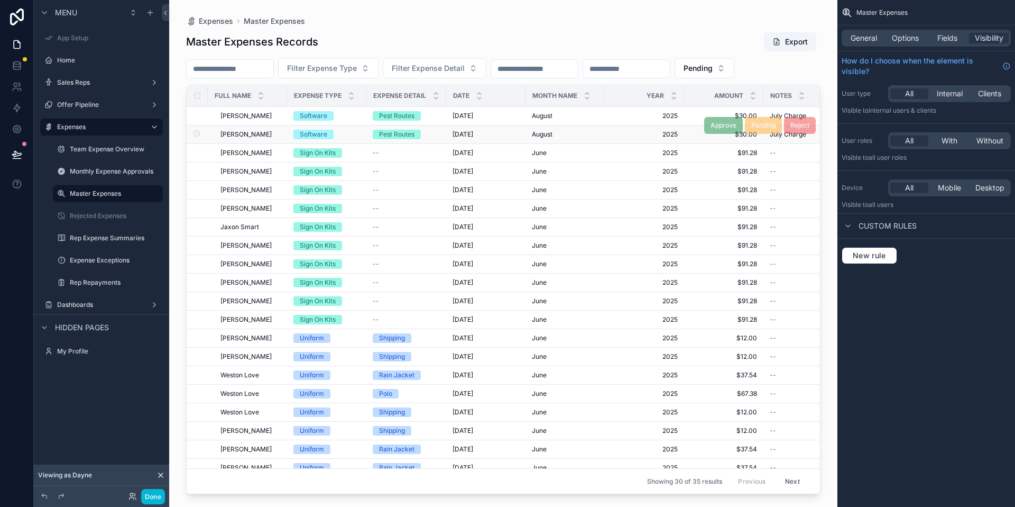
click at [245, 130] on span "[PERSON_NAME]" at bounding box center [246, 134] width 51 height 8
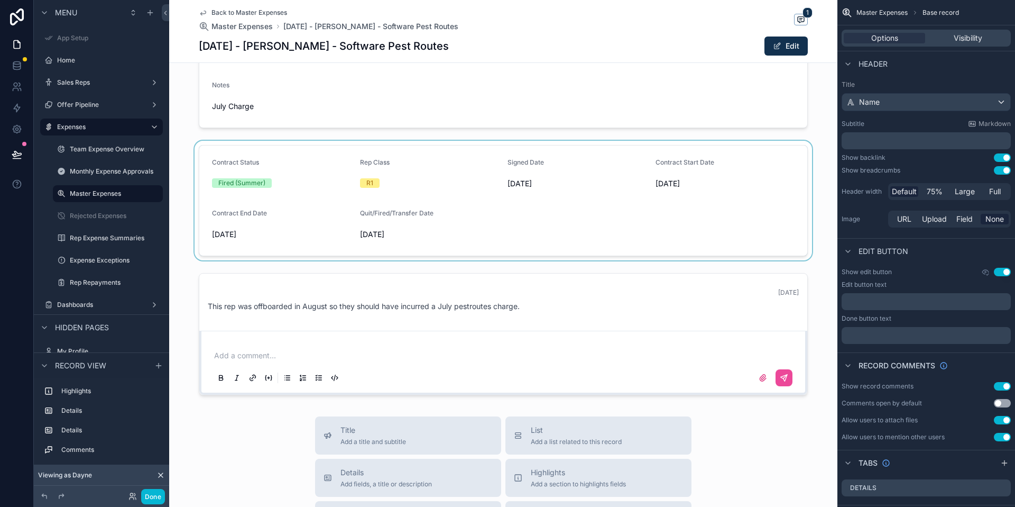
scroll to position [154, 0]
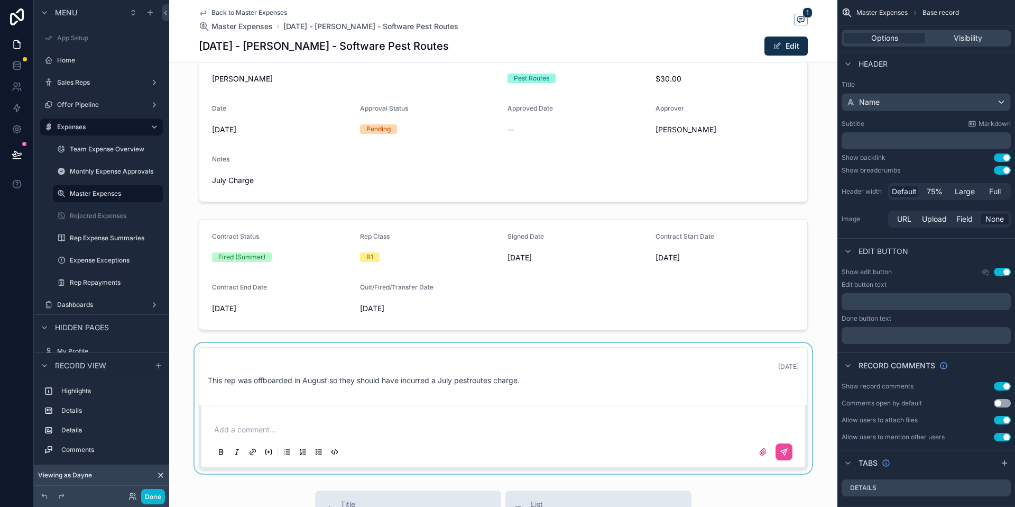
click at [295, 426] on div "scrollable content" at bounding box center [503, 408] width 669 height 131
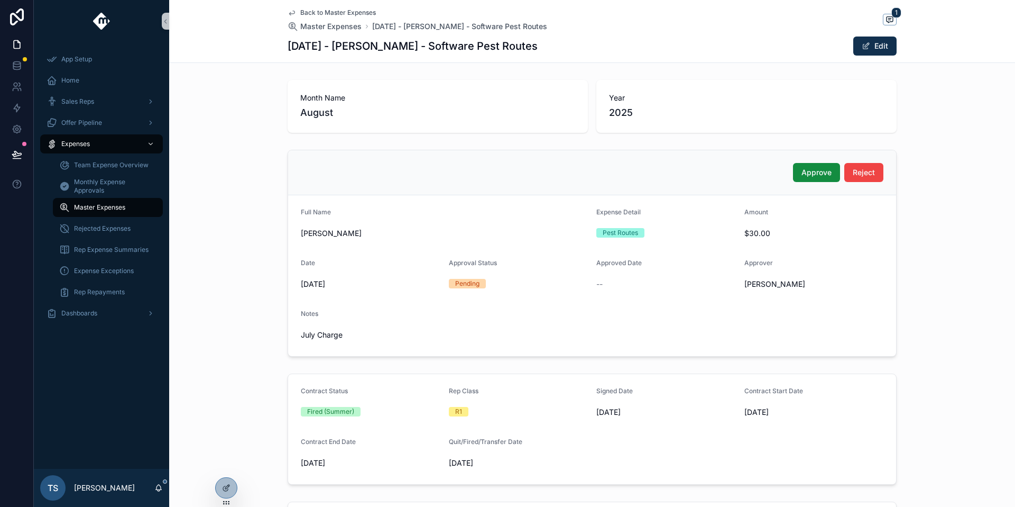
click at [335, 11] on span "Back to Master Expenses" at bounding box center [338, 12] width 76 height 8
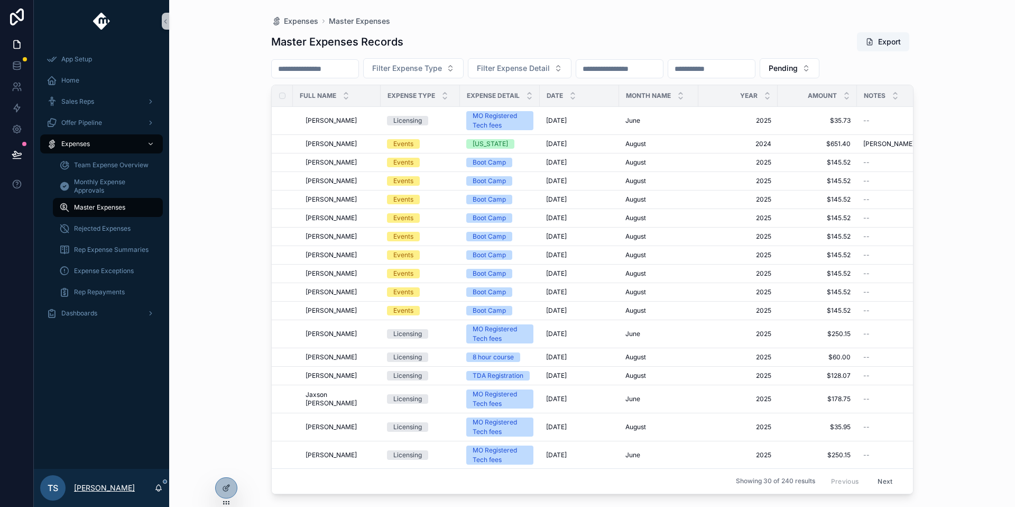
click at [111, 488] on p "[PERSON_NAME]" at bounding box center [104, 487] width 61 height 11
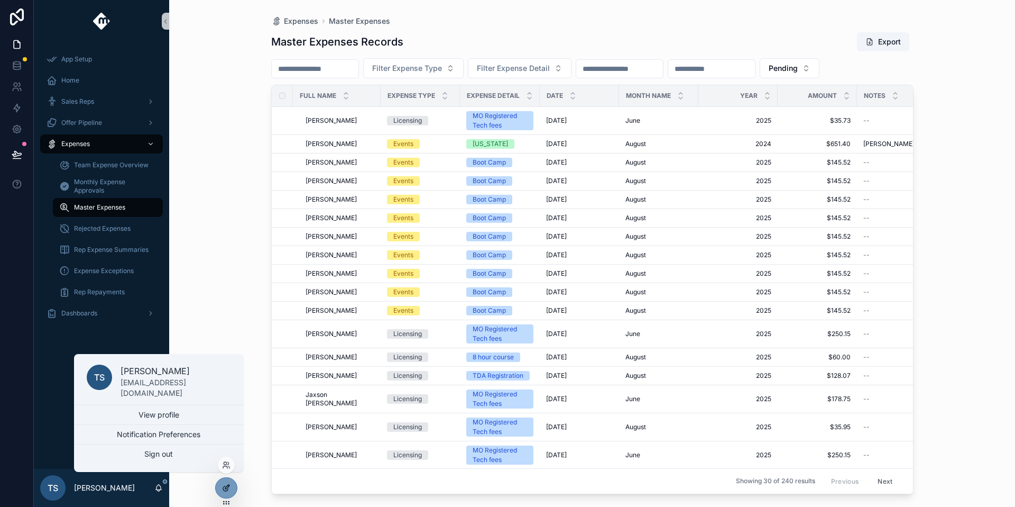
click at [221, 489] on div at bounding box center [226, 488] width 21 height 20
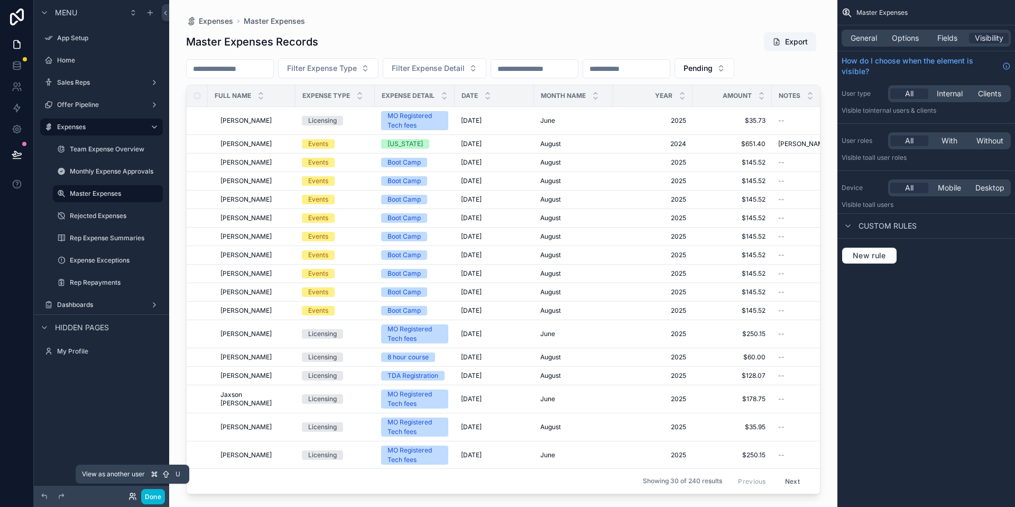
click at [132, 498] on icon at bounding box center [133, 496] width 8 height 8
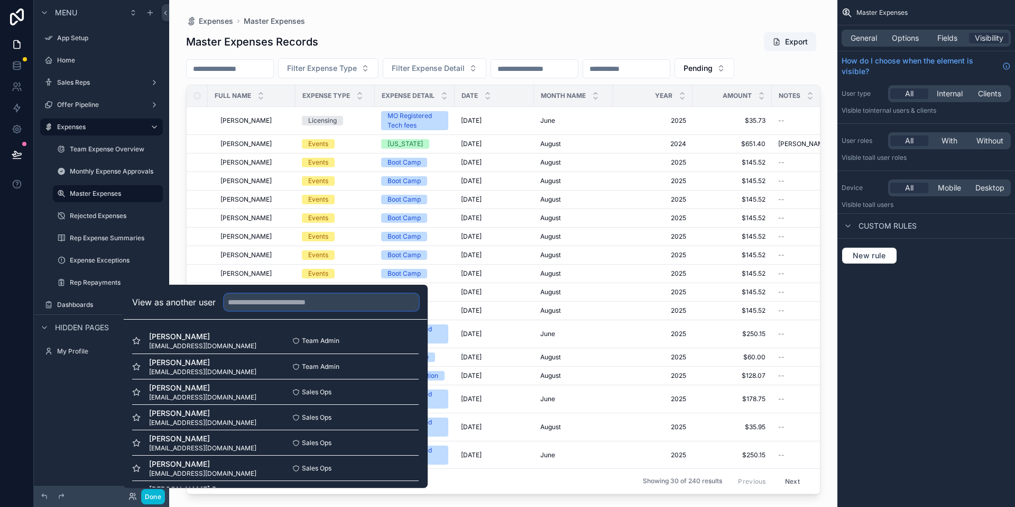
click at [244, 306] on input "text" at bounding box center [321, 302] width 195 height 17
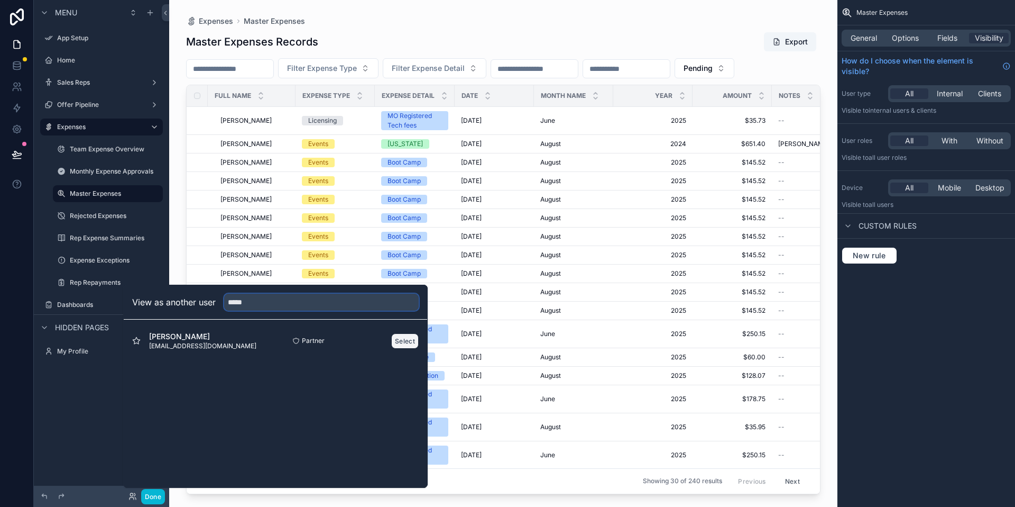
type input "*****"
click at [403, 339] on button "Select" at bounding box center [405, 340] width 28 height 15
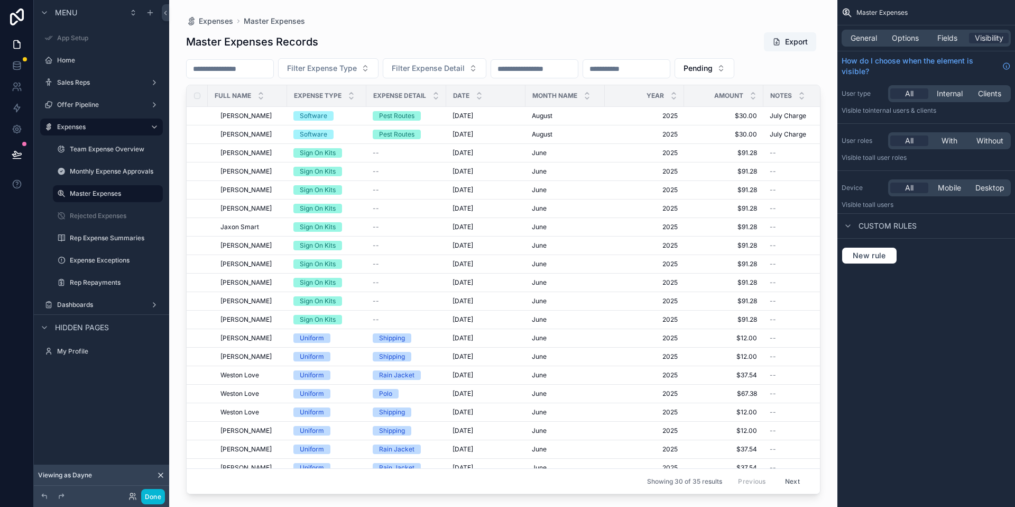
click at [266, 150] on div "scrollable content" at bounding box center [503, 247] width 669 height 494
click at [266, 152] on span "[PERSON_NAME]" at bounding box center [246, 153] width 51 height 8
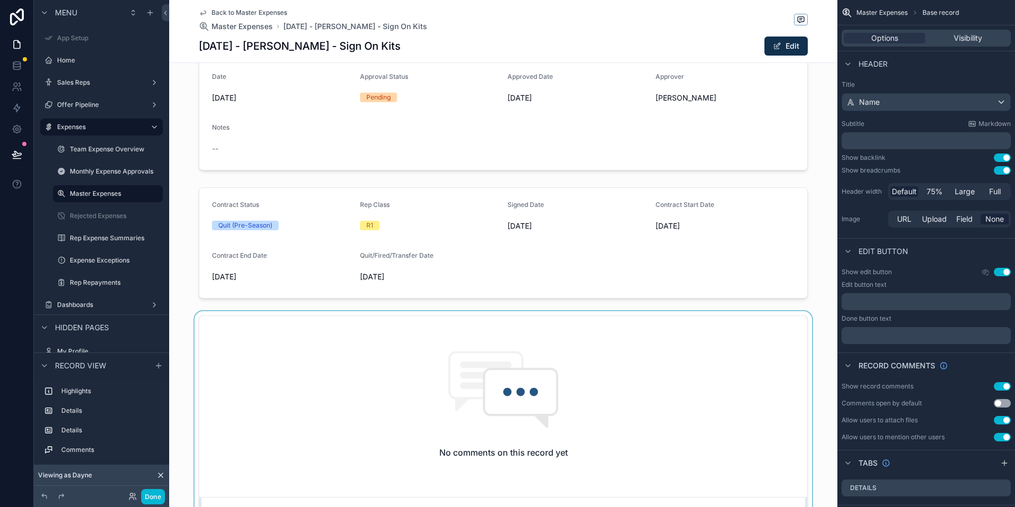
scroll to position [301, 0]
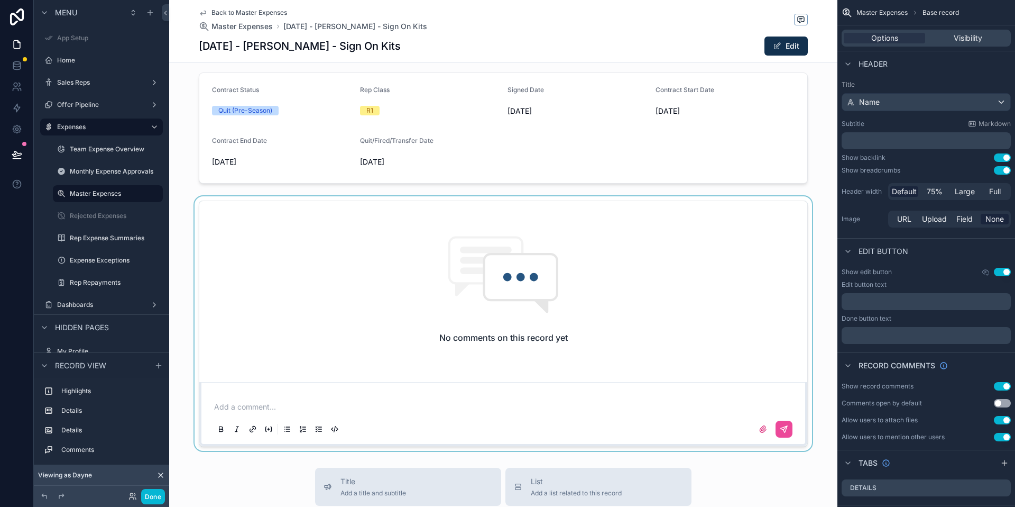
click at [308, 410] on div "scrollable content" at bounding box center [503, 323] width 669 height 254
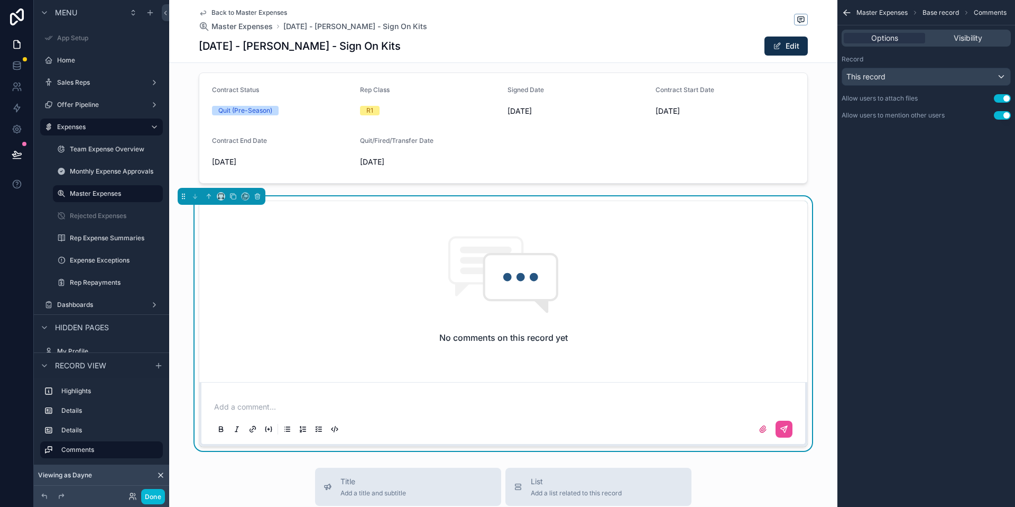
click at [309, 402] on p "scrollable content" at bounding box center [505, 406] width 583 height 11
click at [271, 415] on div "******" at bounding box center [503, 417] width 583 height 44
click at [241, 413] on div "******" at bounding box center [503, 417] width 583 height 44
click at [241, 409] on p "******" at bounding box center [505, 406] width 583 height 11
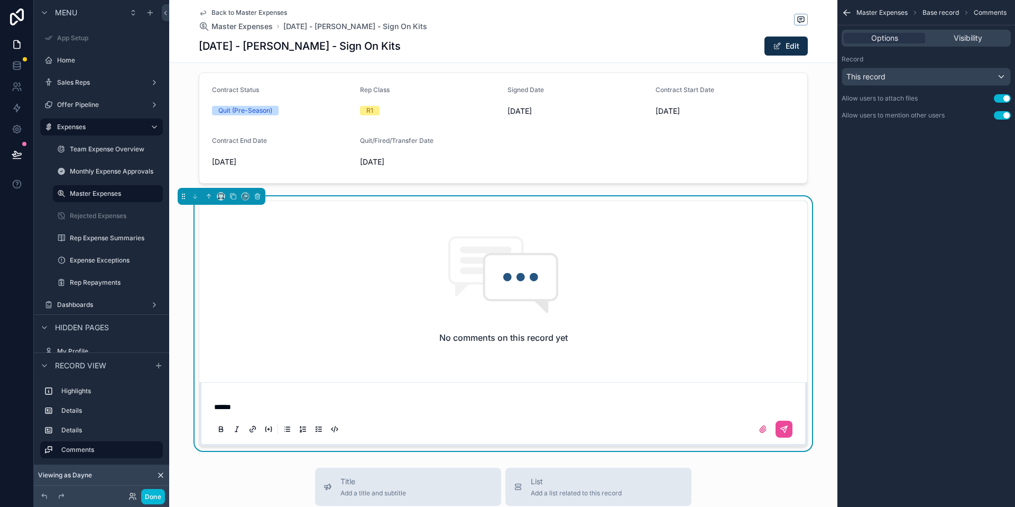
click at [241, 409] on p "******" at bounding box center [505, 406] width 583 height 11
click at [158, 496] on button "Done" at bounding box center [153, 496] width 24 height 15
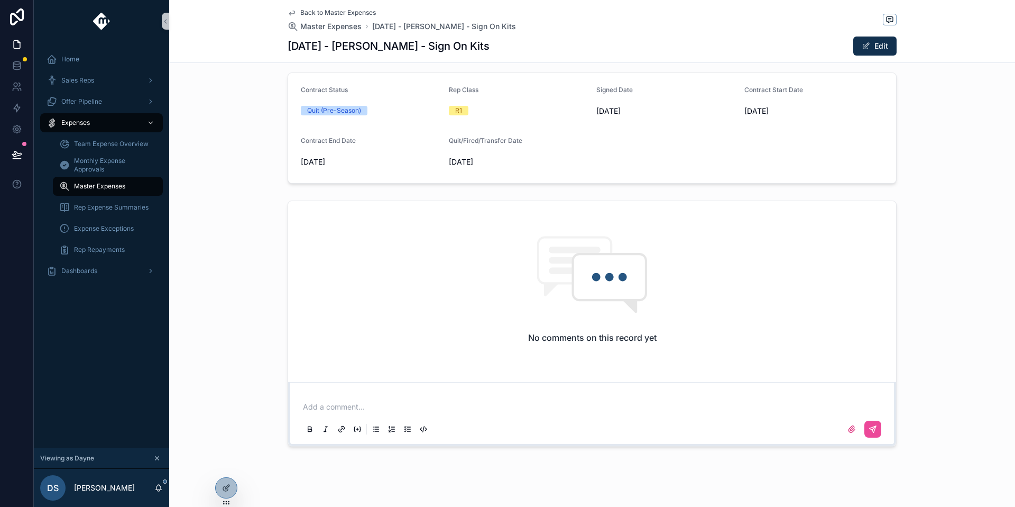
click at [356, 404] on p "scrollable content" at bounding box center [594, 406] width 583 height 11
click at [874, 431] on button "scrollable content" at bounding box center [873, 428] width 17 height 17
click at [590, 401] on p "scrollable content" at bounding box center [594, 406] width 583 height 11
drag, startPoint x: 90, startPoint y: 482, endPoint x: 113, endPoint y: 394, distance: 91.1
click at [113, 394] on div "Home Sales Reps Offer Pipeline Expenses Team Expense Overview Monthly Expense A…" at bounding box center [101, 253] width 135 height 507
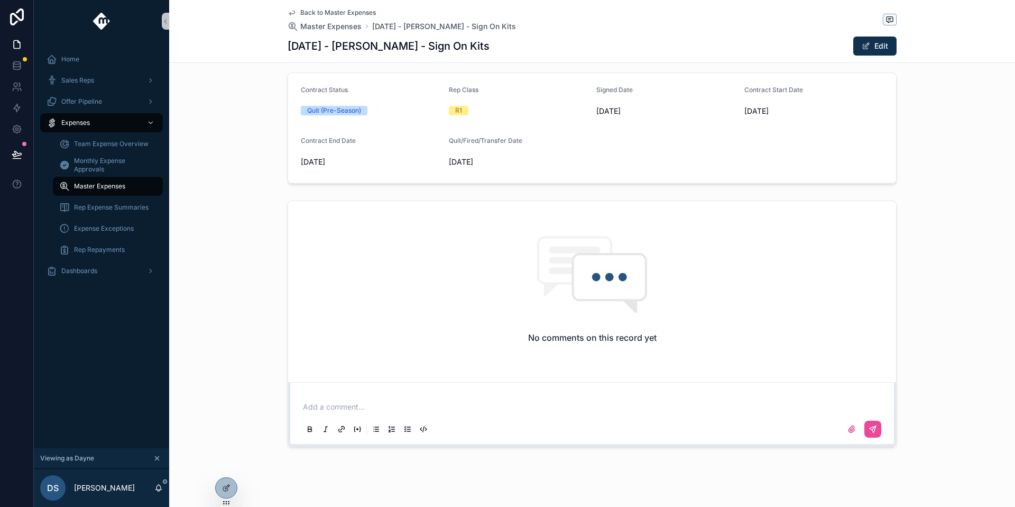
click at [241, 393] on div "No comments on this record yet Add a comment..." at bounding box center [592, 323] width 846 height 254
click at [334, 15] on span "Back to Master Expenses" at bounding box center [338, 12] width 76 height 8
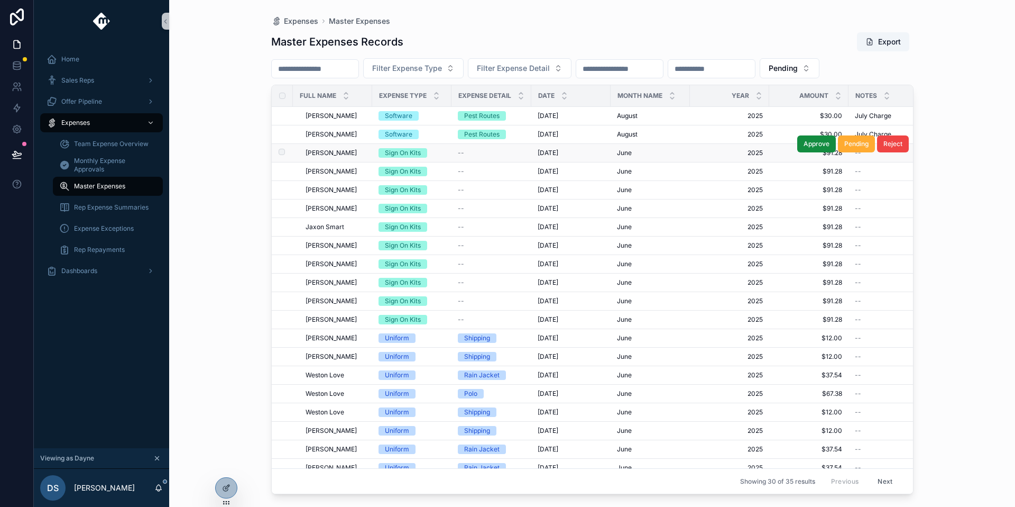
click at [351, 151] on span "[PERSON_NAME]" at bounding box center [331, 153] width 51 height 8
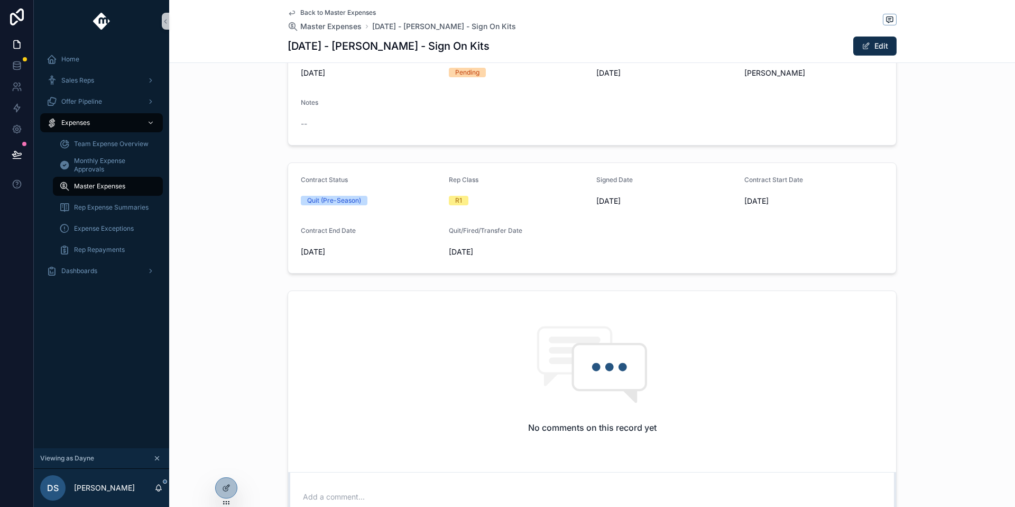
scroll to position [242, 0]
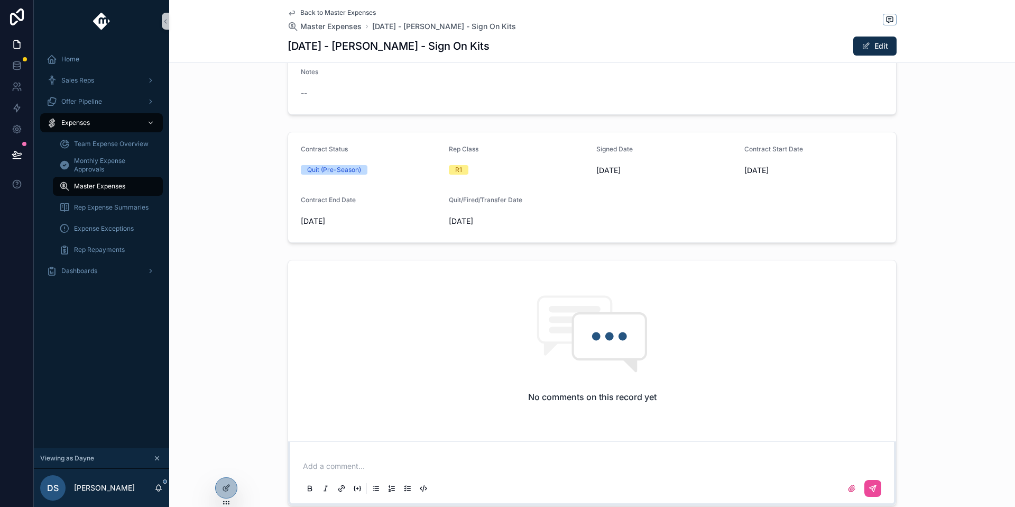
click at [346, 464] on p "scrollable content" at bounding box center [594, 466] width 583 height 11
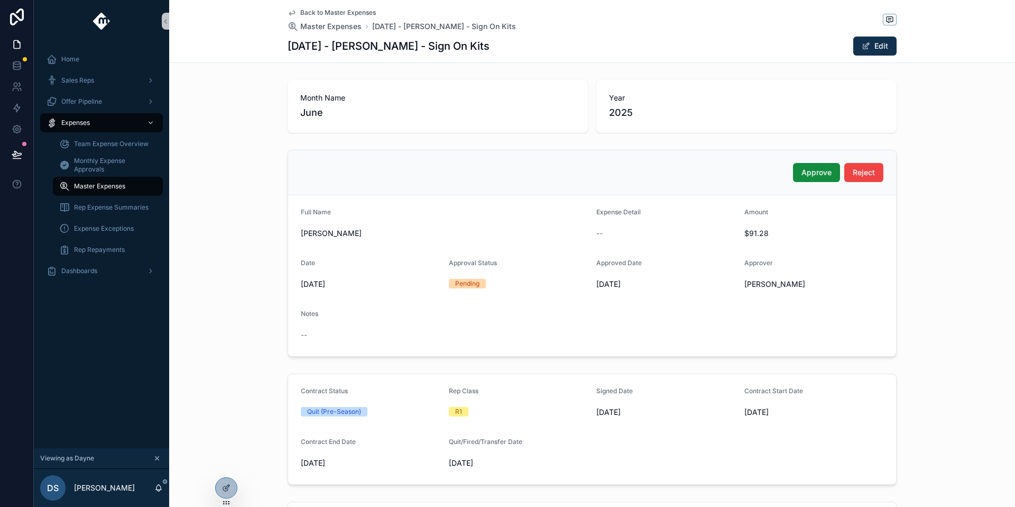
click at [343, 10] on span "Back to Master Expenses" at bounding box center [338, 12] width 76 height 8
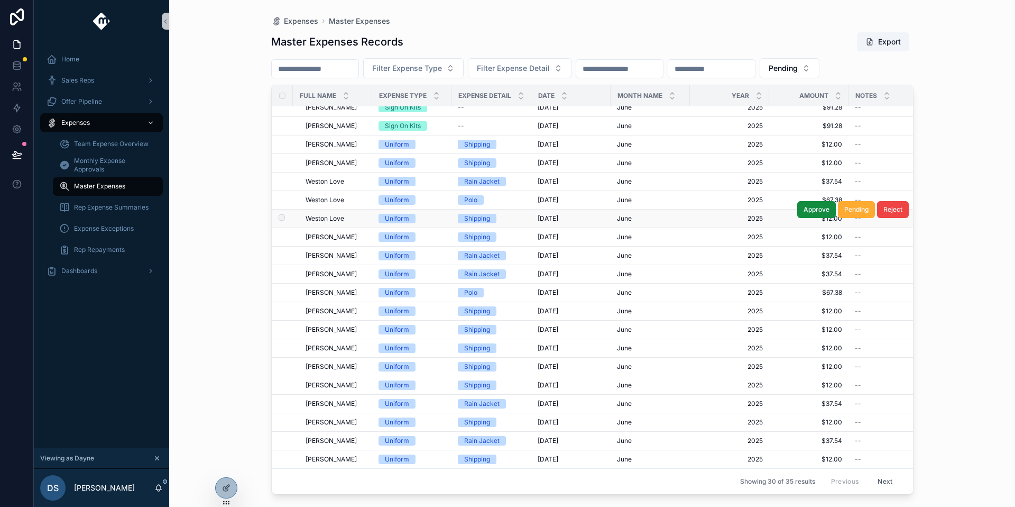
scroll to position [195, 0]
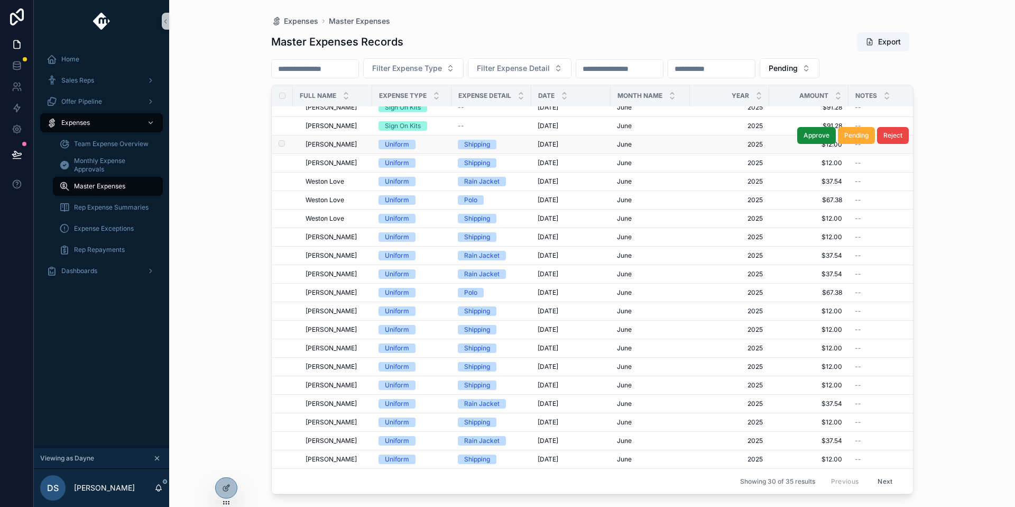
click at [338, 143] on span "[PERSON_NAME]" at bounding box center [331, 144] width 51 height 8
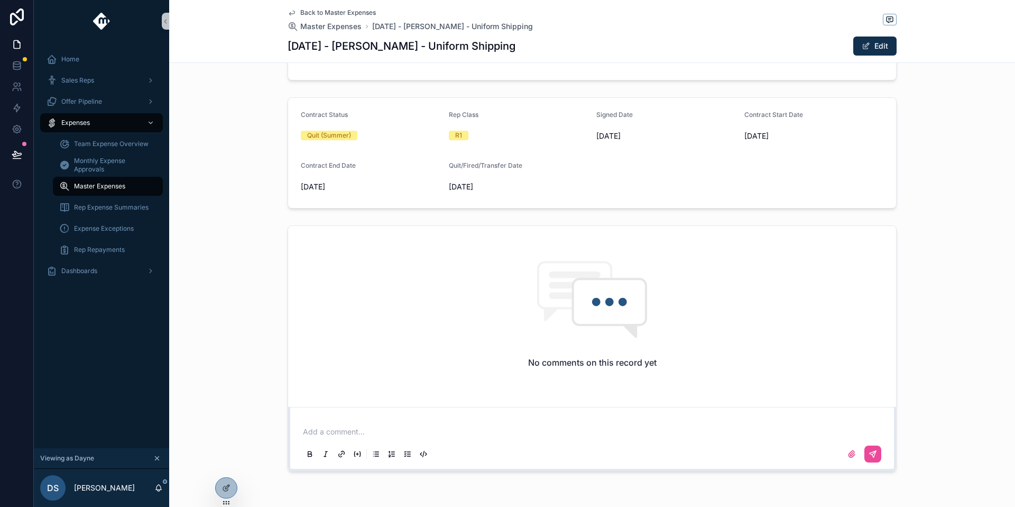
scroll to position [190, 0]
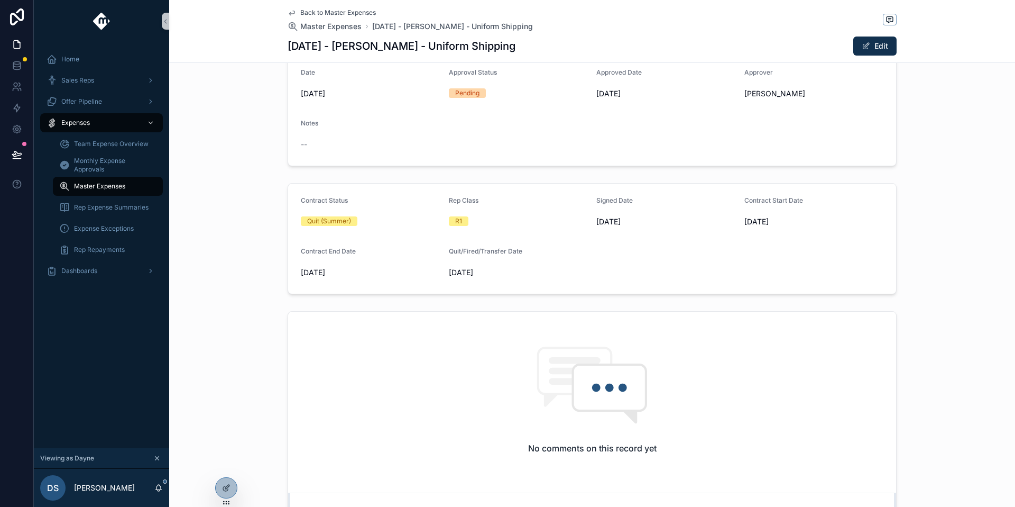
click at [364, 12] on span "Back to Master Expenses" at bounding box center [338, 12] width 76 height 8
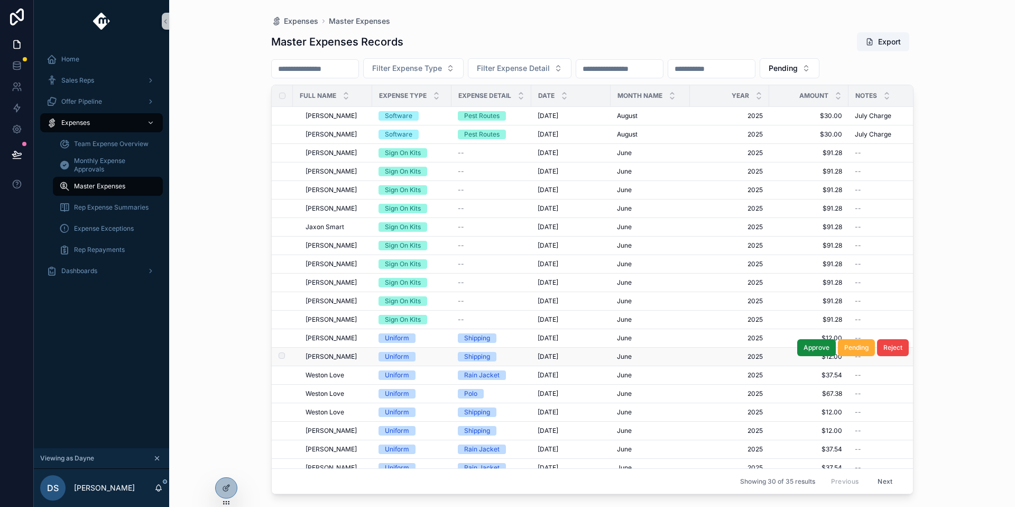
click at [345, 353] on span "[PERSON_NAME]" at bounding box center [331, 356] width 51 height 8
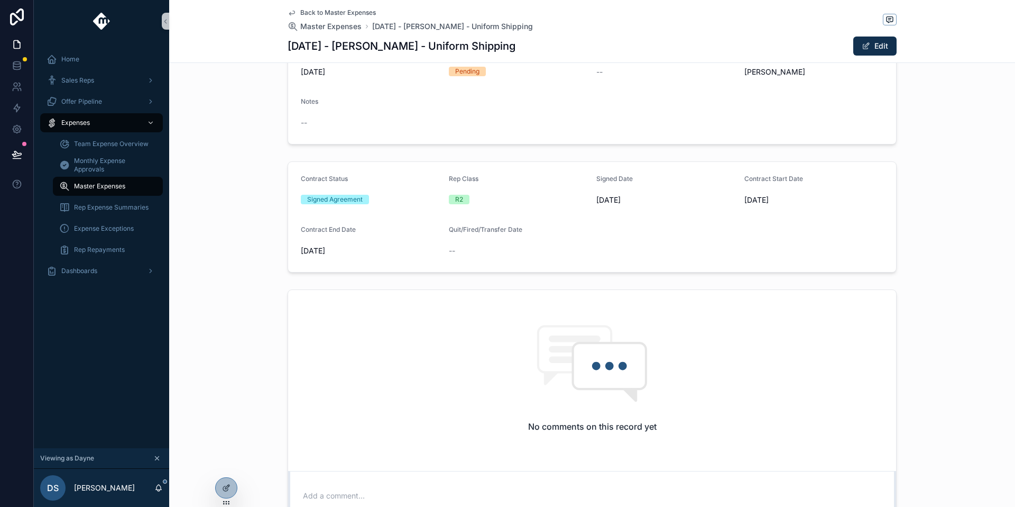
scroll to position [83, 0]
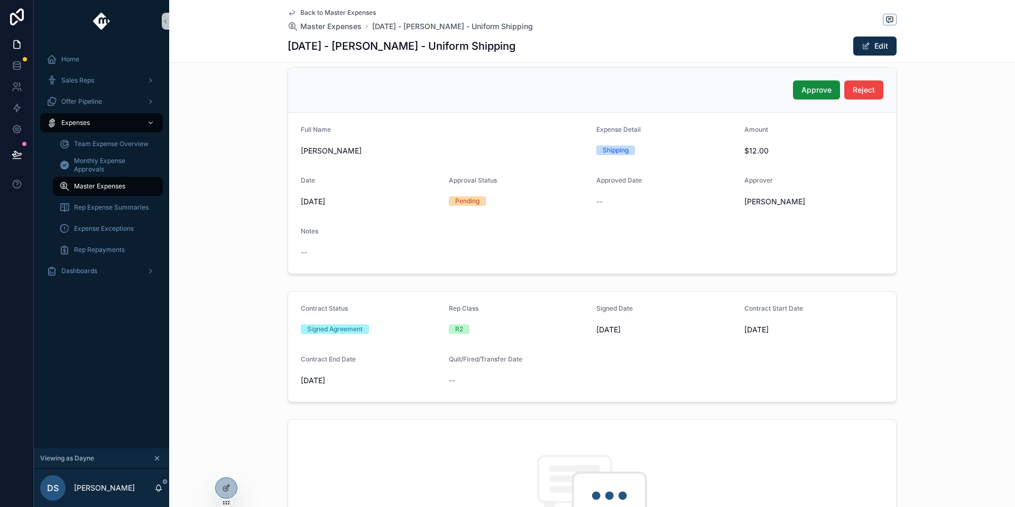
click at [346, 12] on span "Back to Master Expenses" at bounding box center [338, 12] width 76 height 8
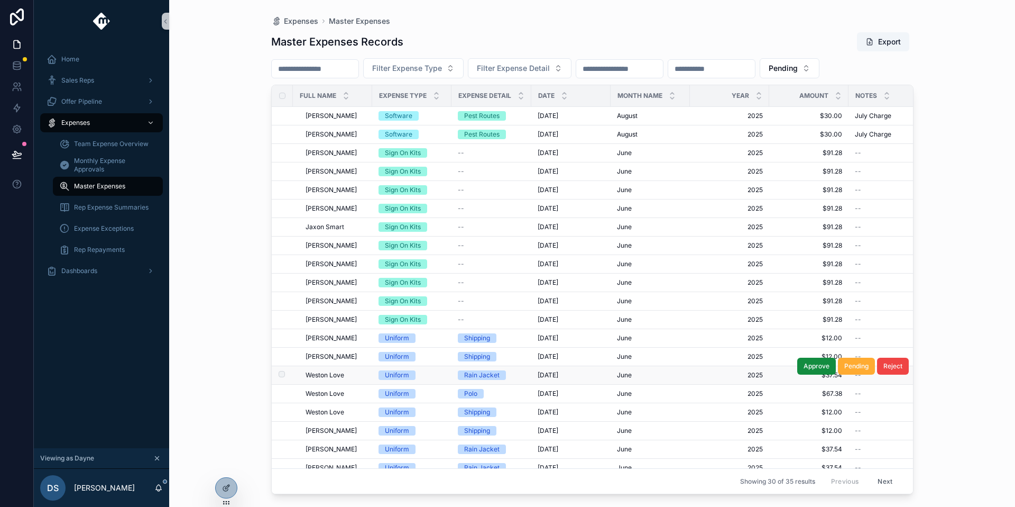
click at [338, 370] on td "Weston Love Weston Love" at bounding box center [332, 375] width 79 height 19
click at [338, 372] on span "Weston Love" at bounding box center [325, 375] width 39 height 8
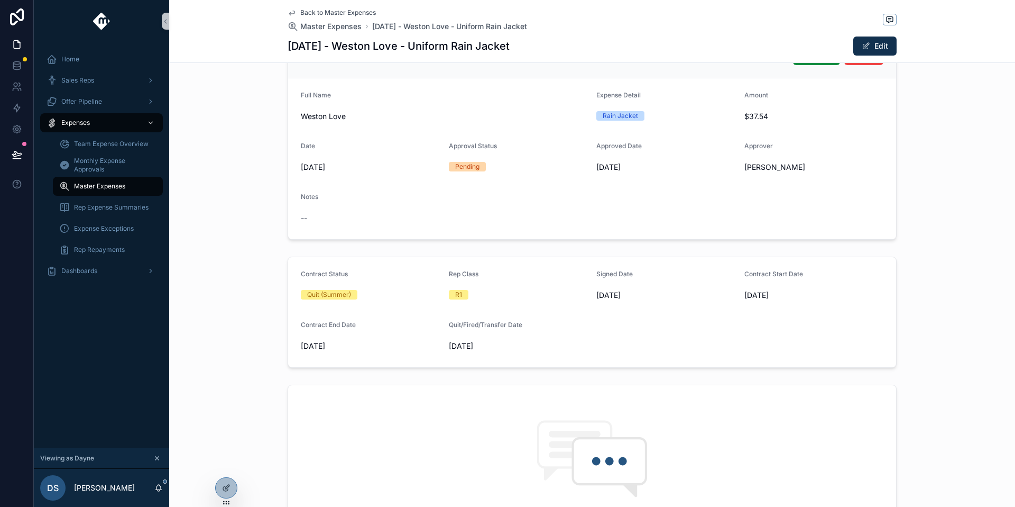
scroll to position [225, 0]
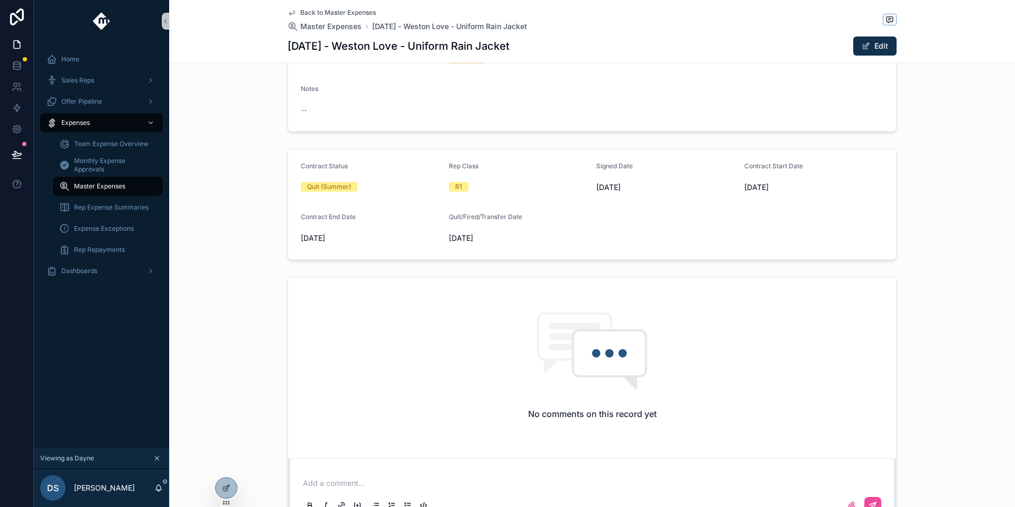
click at [359, 12] on span "Back to Master Expenses" at bounding box center [338, 12] width 76 height 8
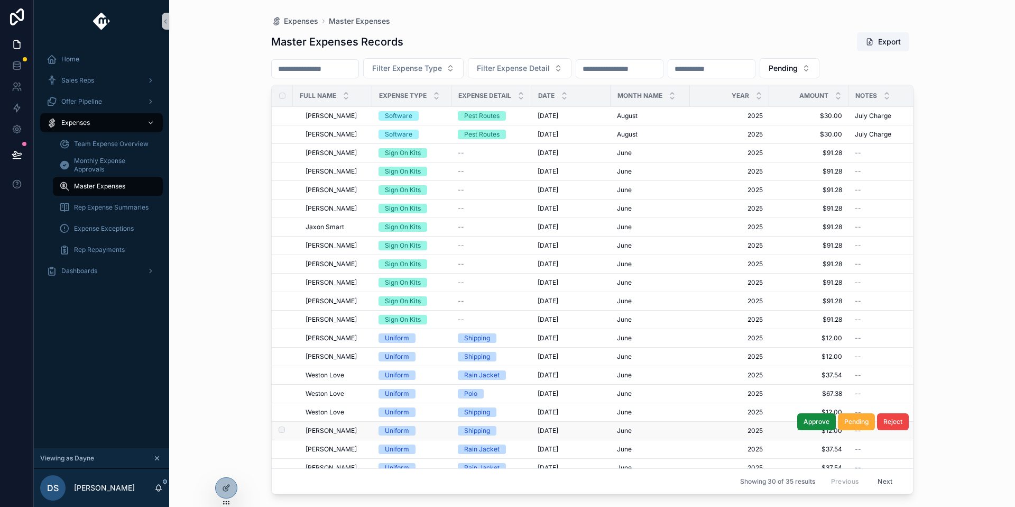
click at [351, 435] on td "[PERSON_NAME] [PERSON_NAME]" at bounding box center [332, 431] width 79 height 19
click at [355, 431] on div "[PERSON_NAME] [PERSON_NAME]" at bounding box center [336, 430] width 60 height 8
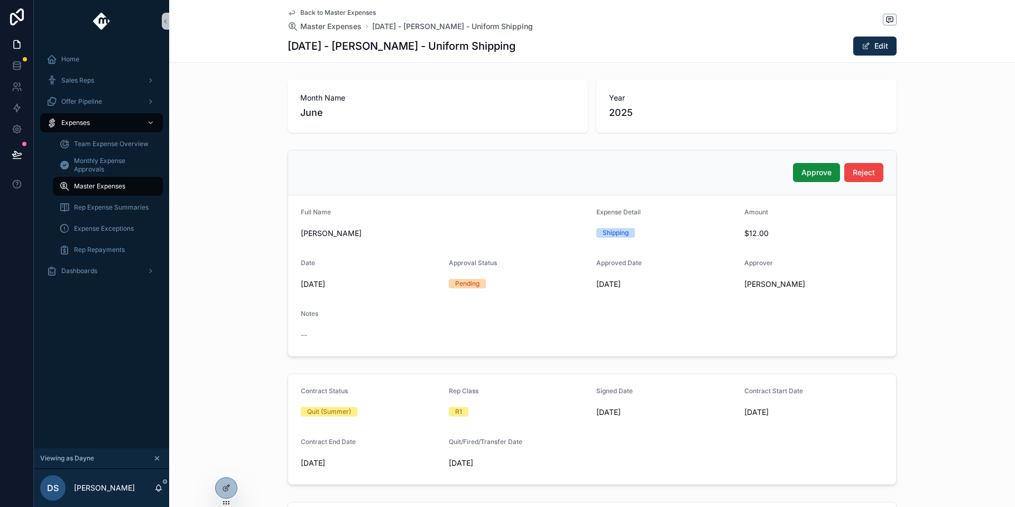
click at [341, 9] on span "Back to Master Expenses" at bounding box center [338, 12] width 76 height 8
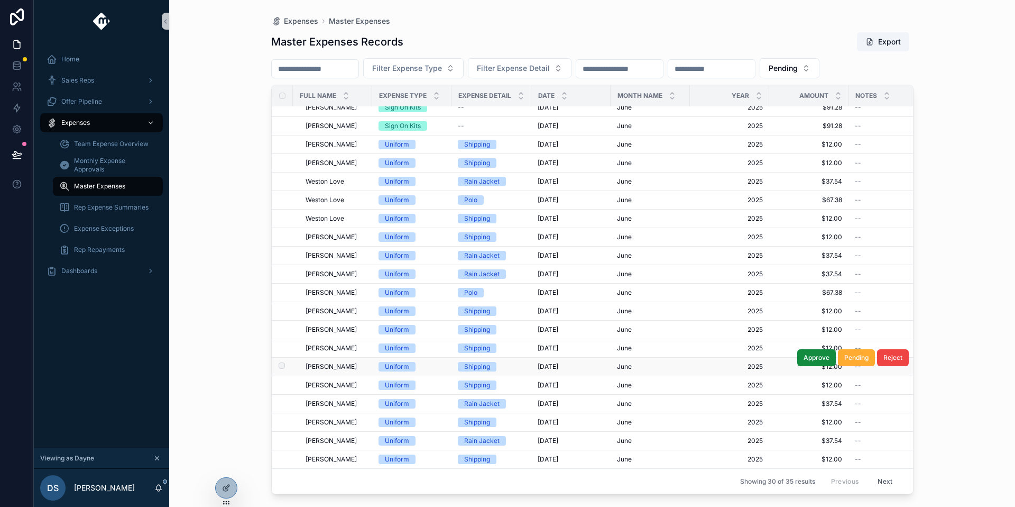
scroll to position [202, 0]
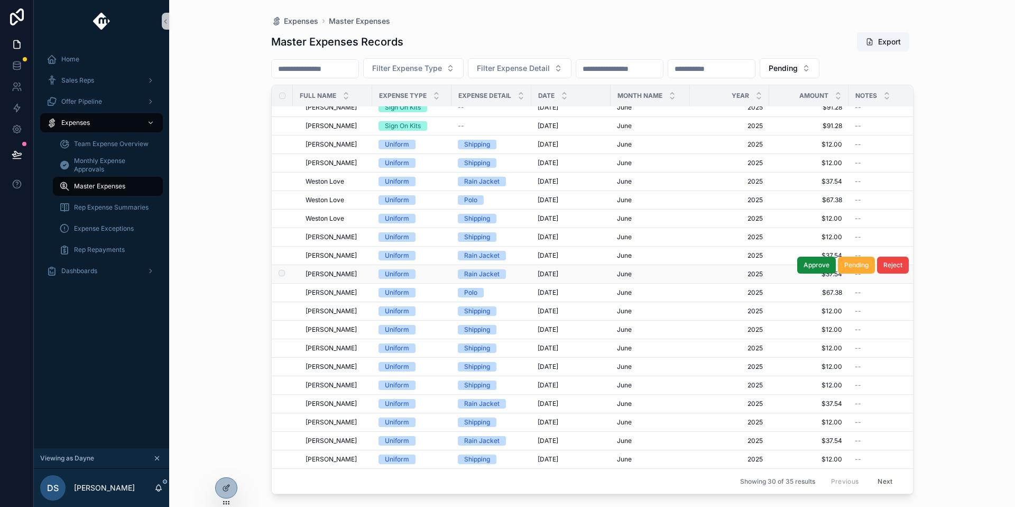
click at [346, 270] on span "[PERSON_NAME]" at bounding box center [331, 274] width 51 height 8
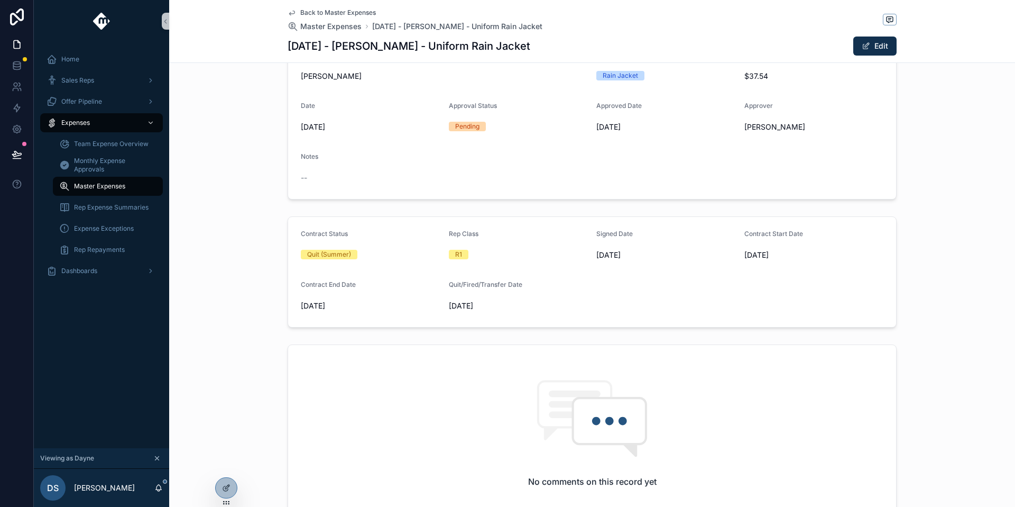
scroll to position [310, 0]
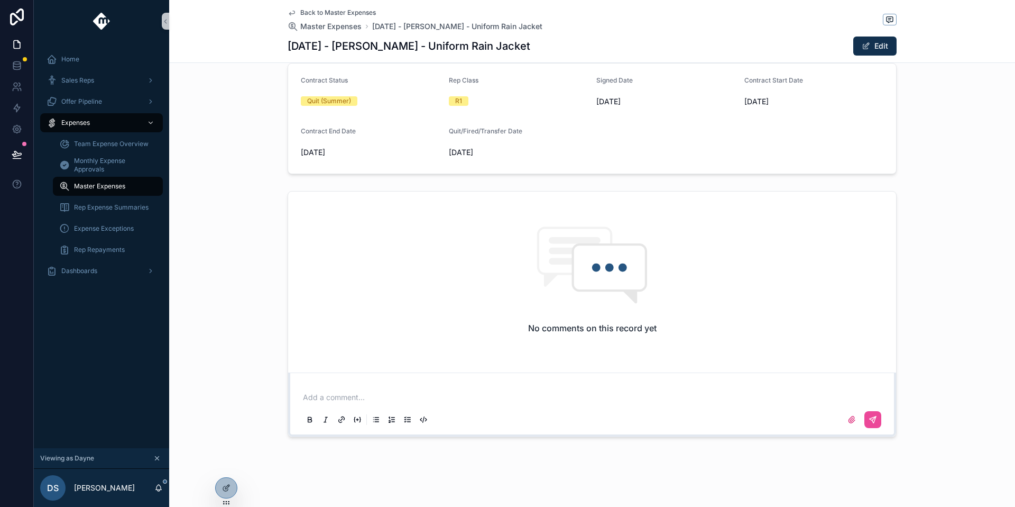
click at [341, 11] on span "Back to Master Expenses" at bounding box center [338, 12] width 76 height 8
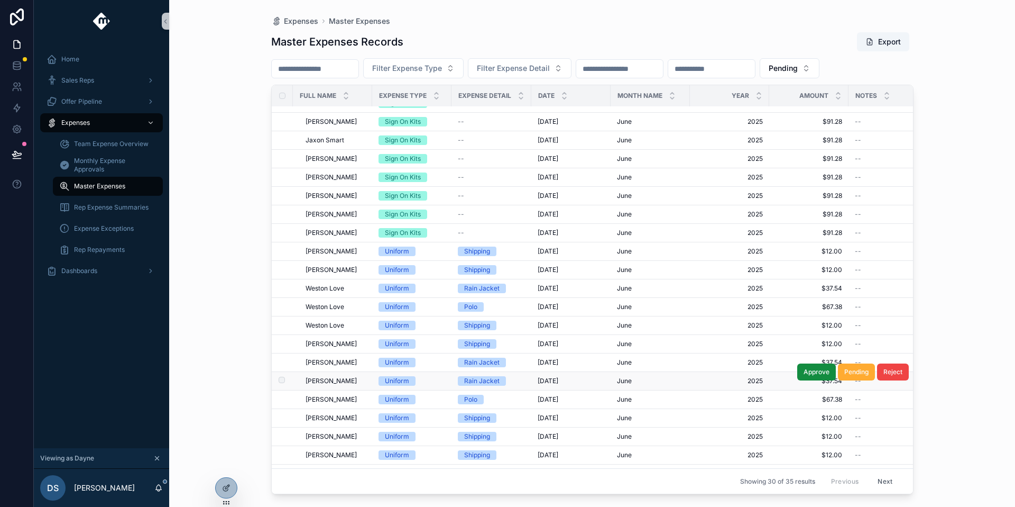
scroll to position [80, 0]
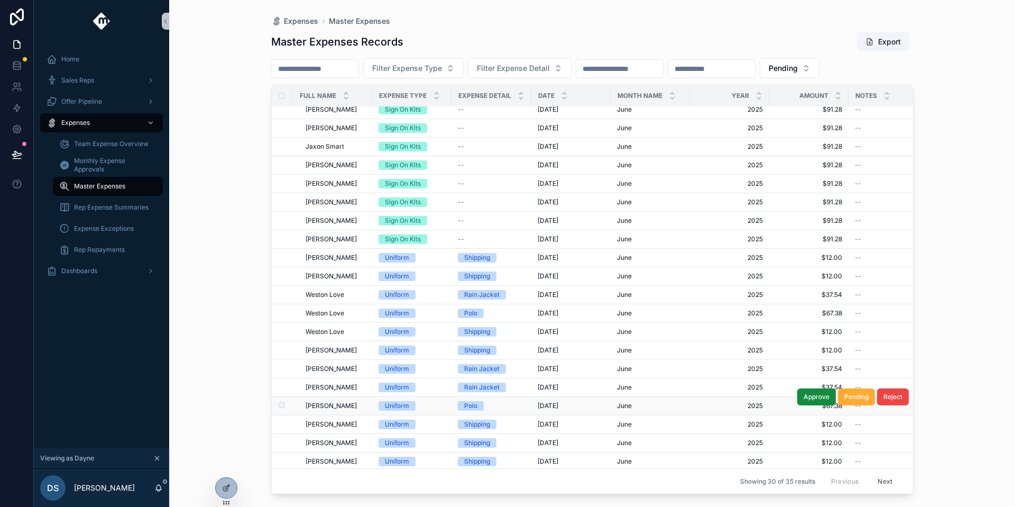
click at [353, 401] on div "[PERSON_NAME] [PERSON_NAME]" at bounding box center [336, 405] width 60 height 8
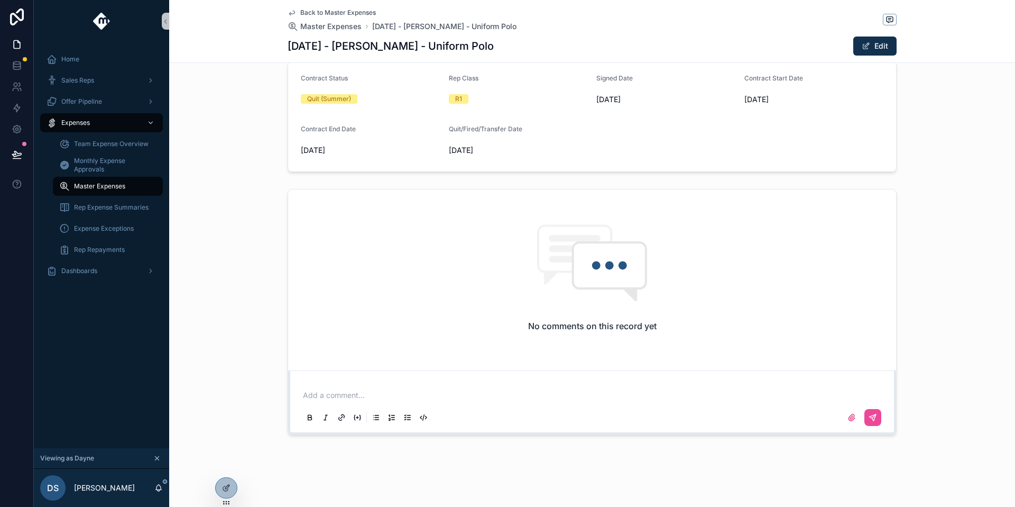
scroll to position [306, 0]
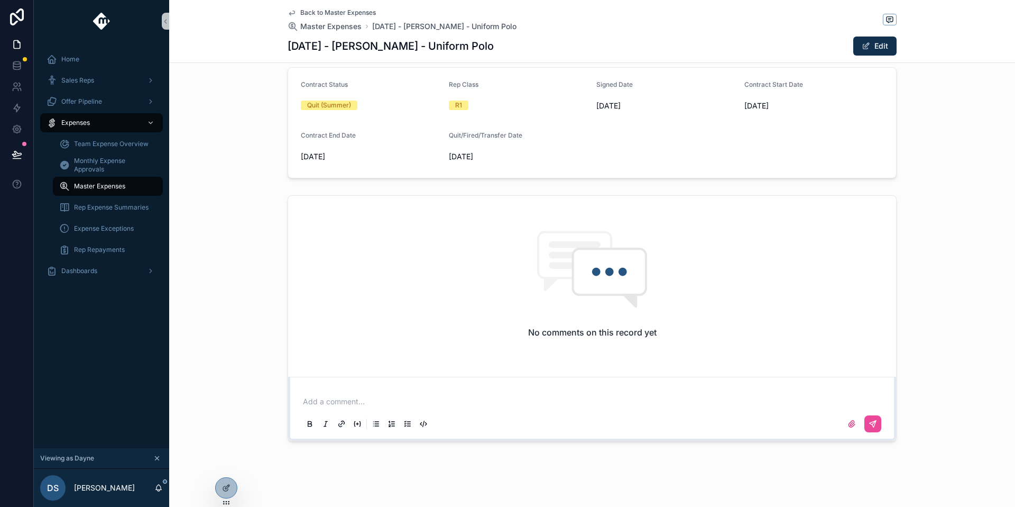
click at [335, 8] on span "Back to Master Expenses" at bounding box center [338, 12] width 76 height 8
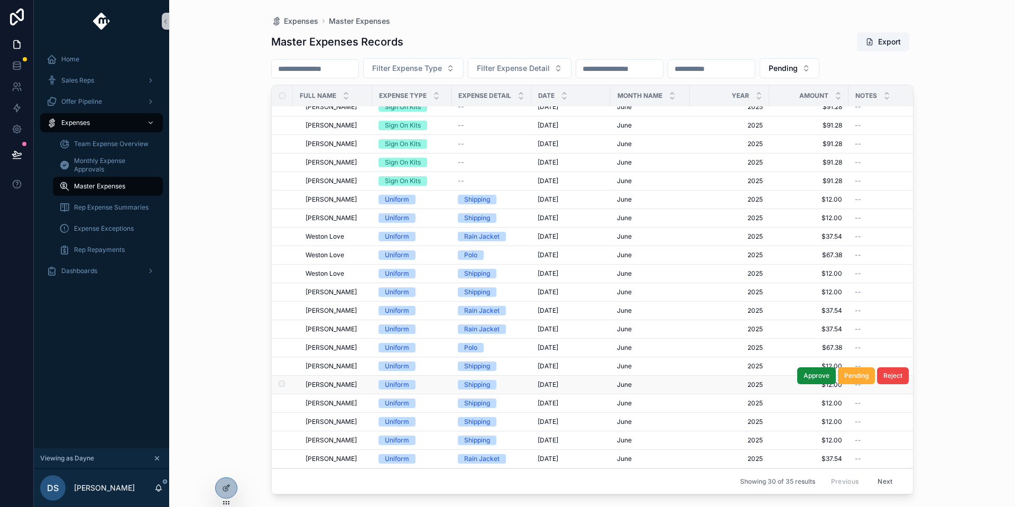
scroll to position [202, 0]
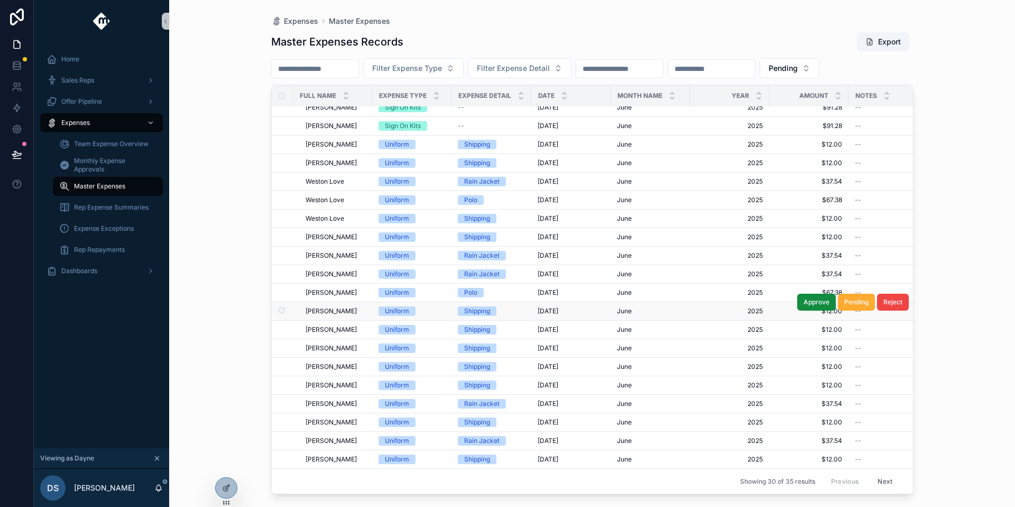
click at [357, 307] on div "[PERSON_NAME] [PERSON_NAME]" at bounding box center [336, 311] width 60 height 8
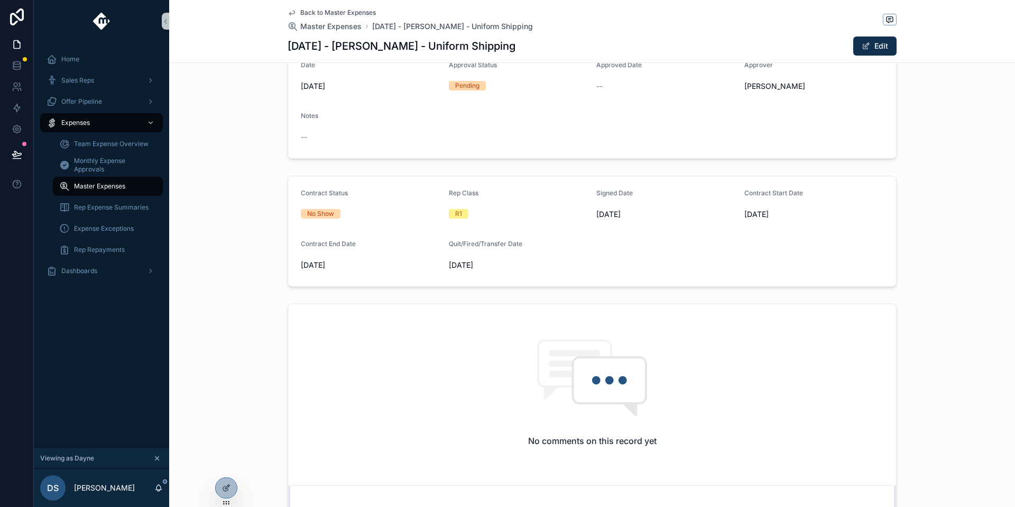
scroll to position [191, 0]
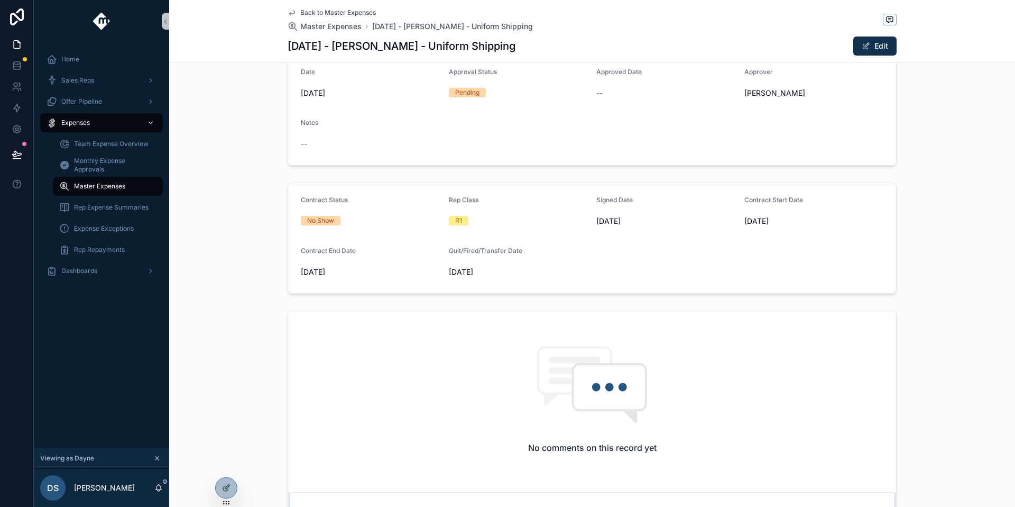
click at [313, 14] on span "Back to Master Expenses" at bounding box center [338, 12] width 76 height 8
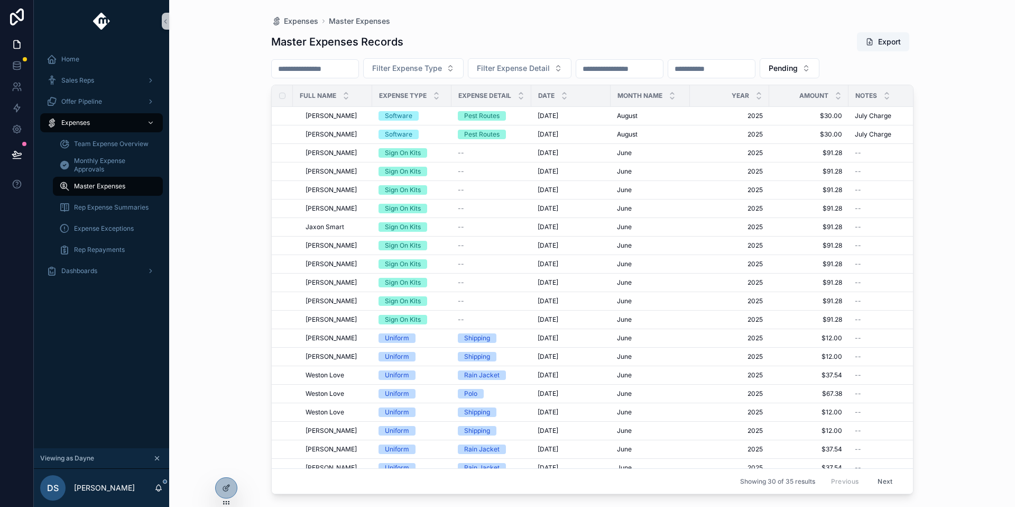
scroll to position [202, 0]
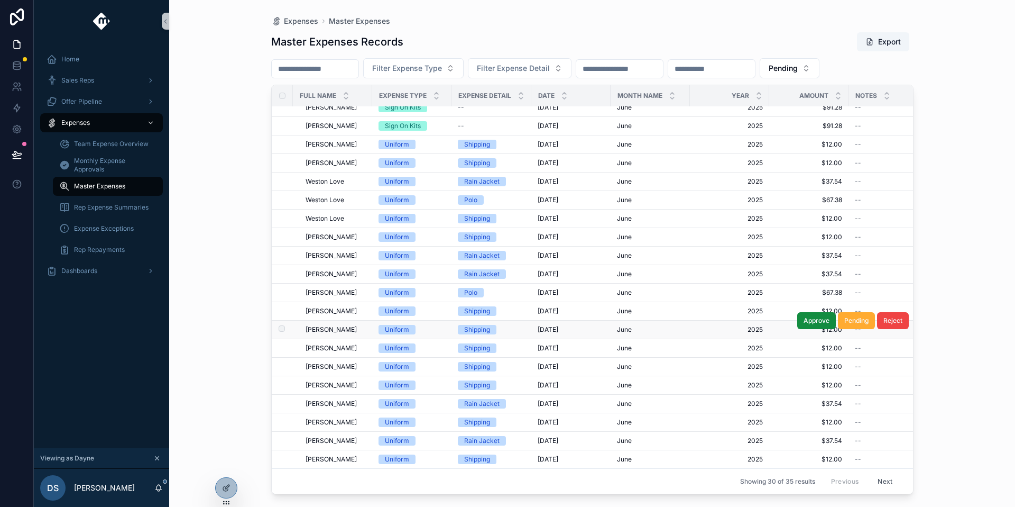
click at [360, 325] on div "[PERSON_NAME] [PERSON_NAME]" at bounding box center [336, 329] width 60 height 8
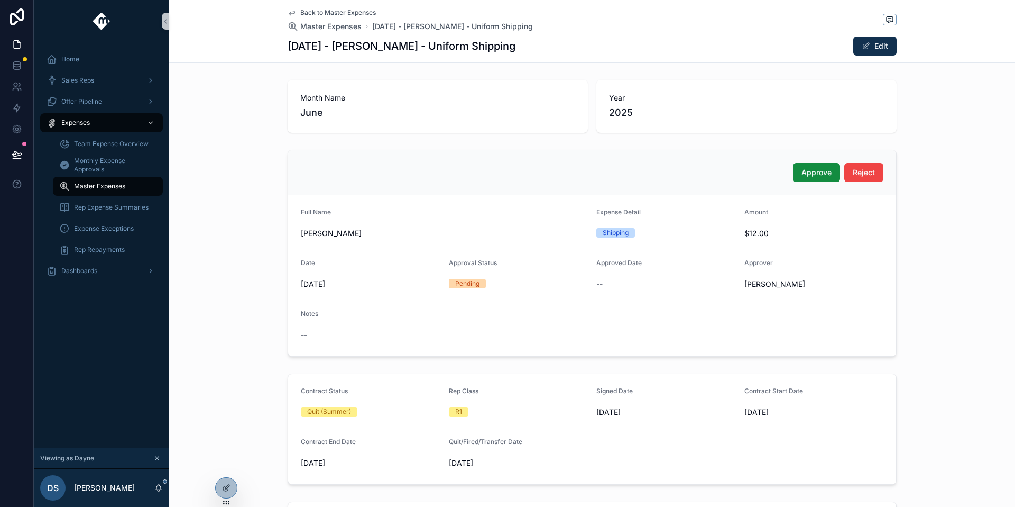
scroll to position [269, 0]
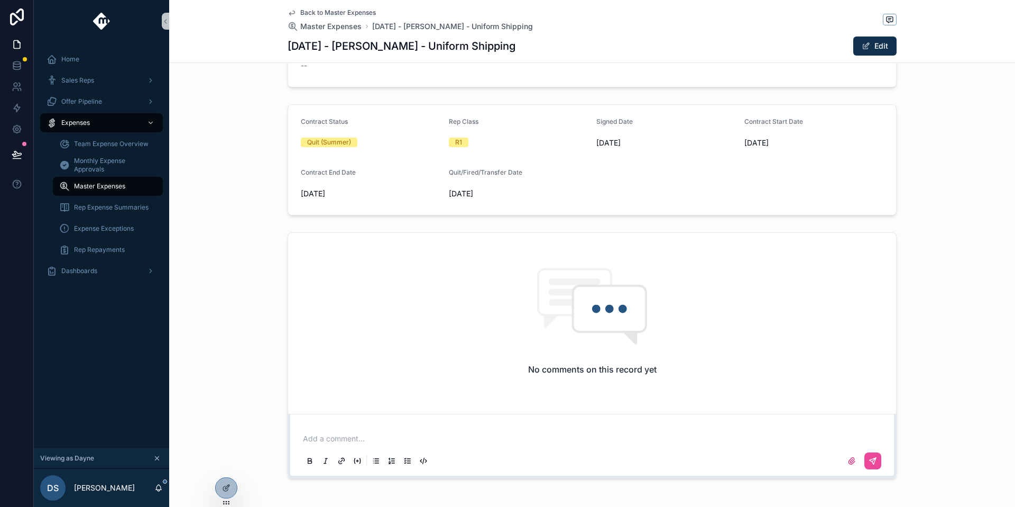
click at [349, 16] on span "Back to Master Expenses" at bounding box center [338, 12] width 76 height 8
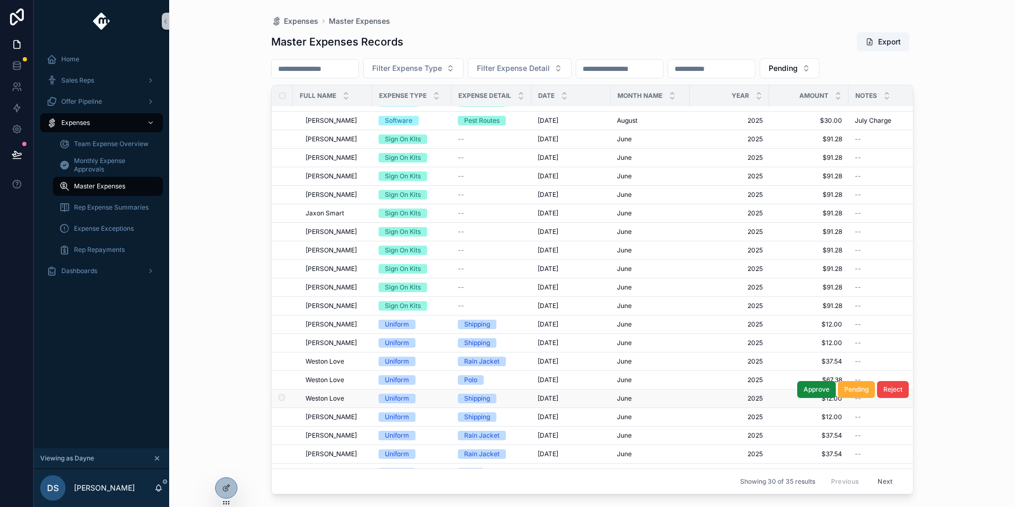
scroll to position [188, 0]
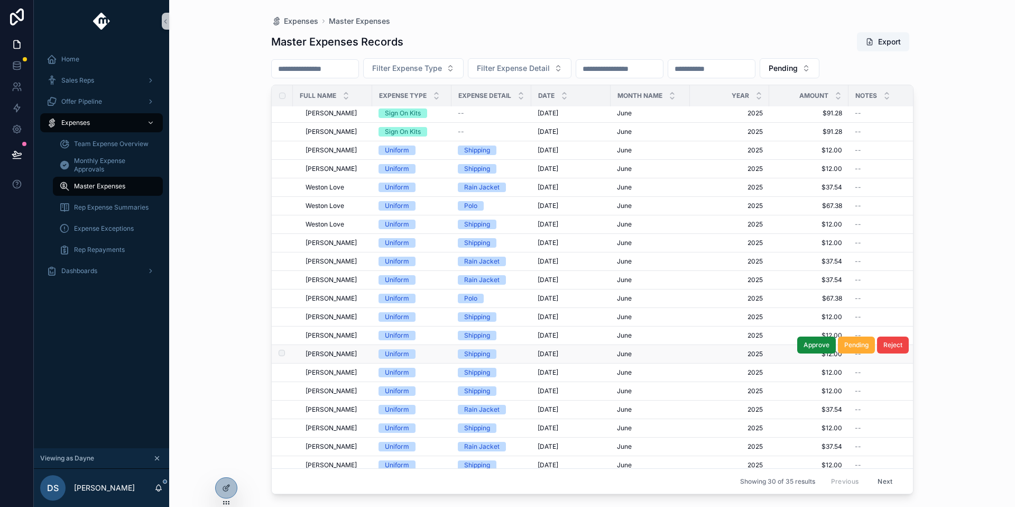
click at [347, 356] on span "[PERSON_NAME]" at bounding box center [331, 354] width 51 height 8
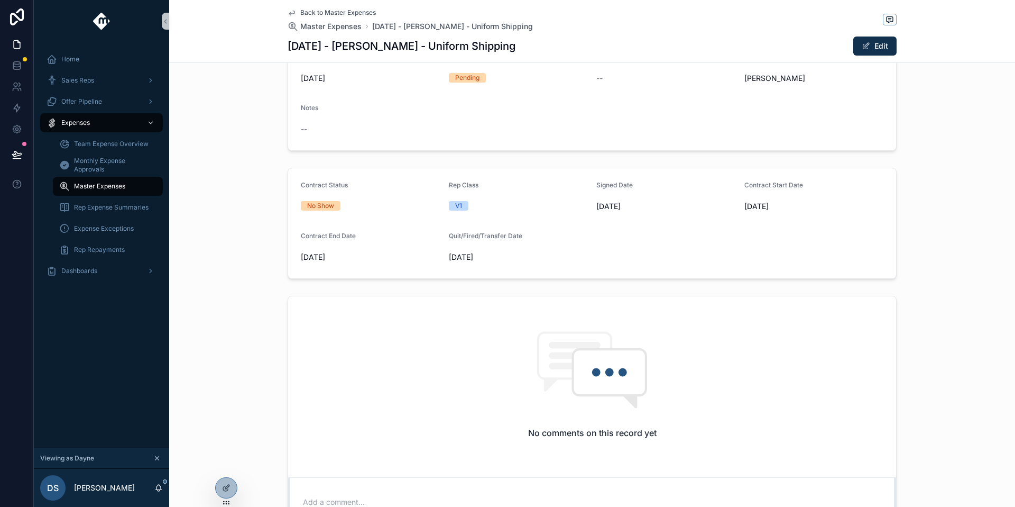
scroll to position [299, 0]
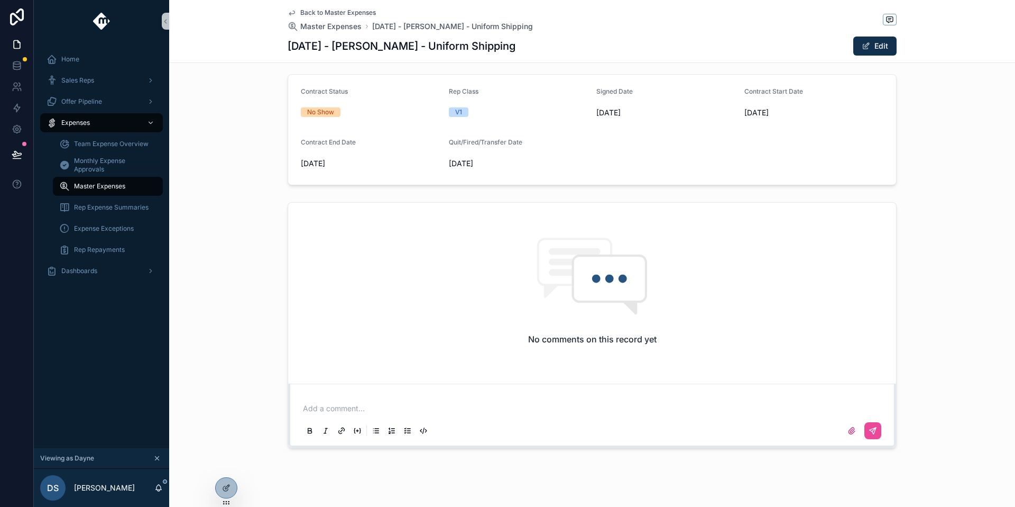
click at [337, 12] on span "Back to Master Expenses" at bounding box center [338, 12] width 76 height 8
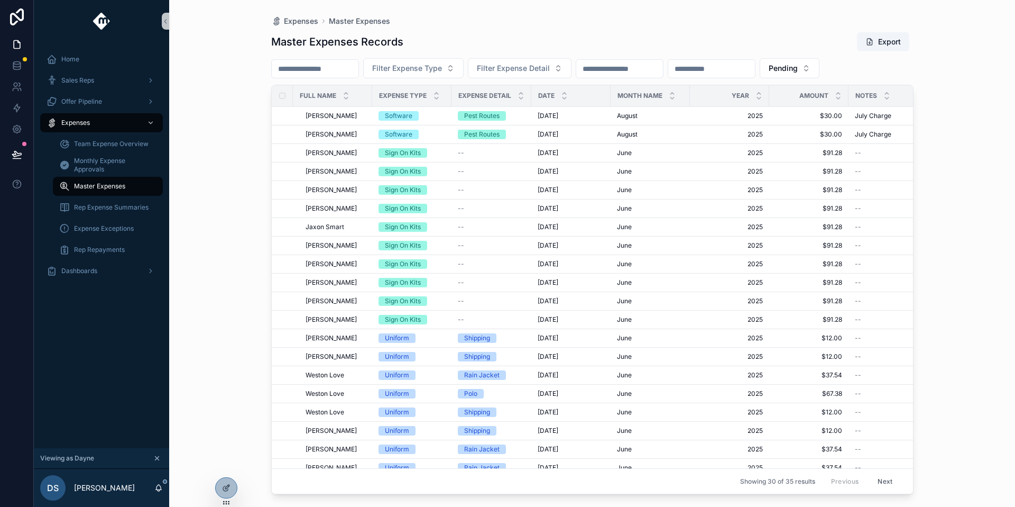
scroll to position [202, 0]
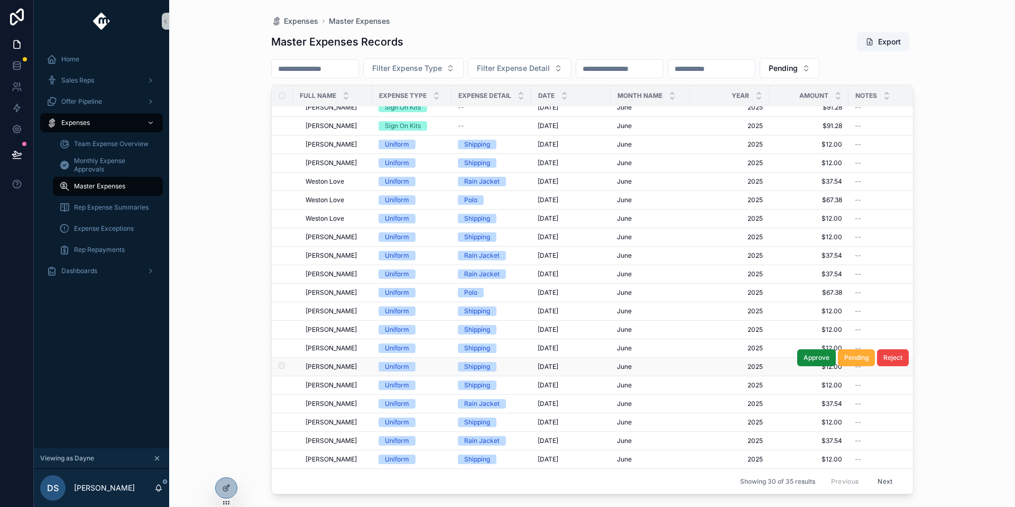
click at [343, 362] on div "[PERSON_NAME] [PERSON_NAME]" at bounding box center [336, 366] width 60 height 8
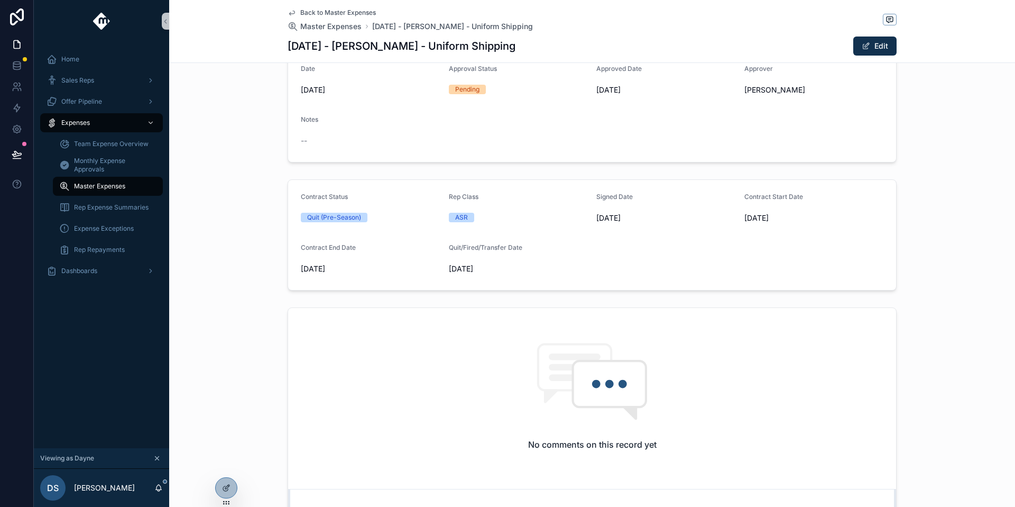
scroll to position [187, 0]
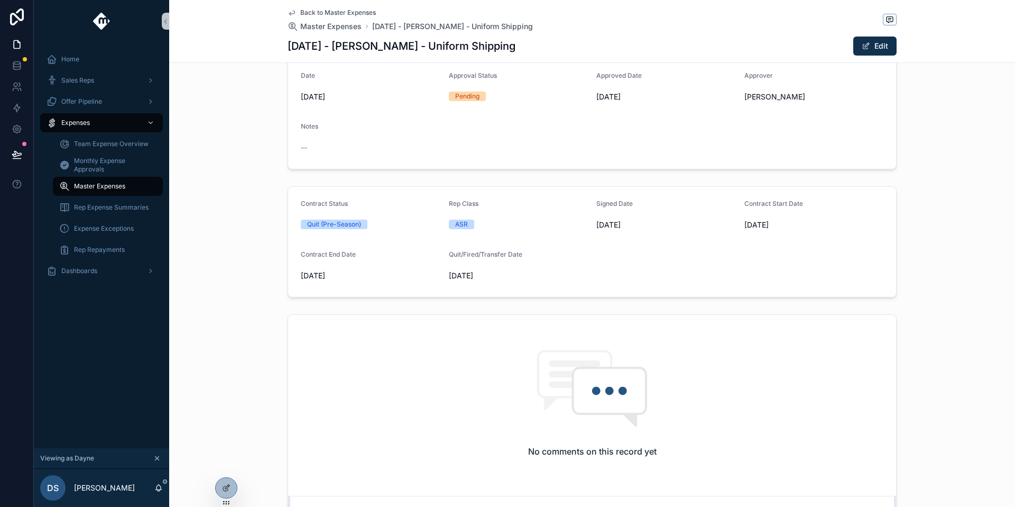
click at [346, 16] on span "Back to Master Expenses" at bounding box center [338, 12] width 76 height 8
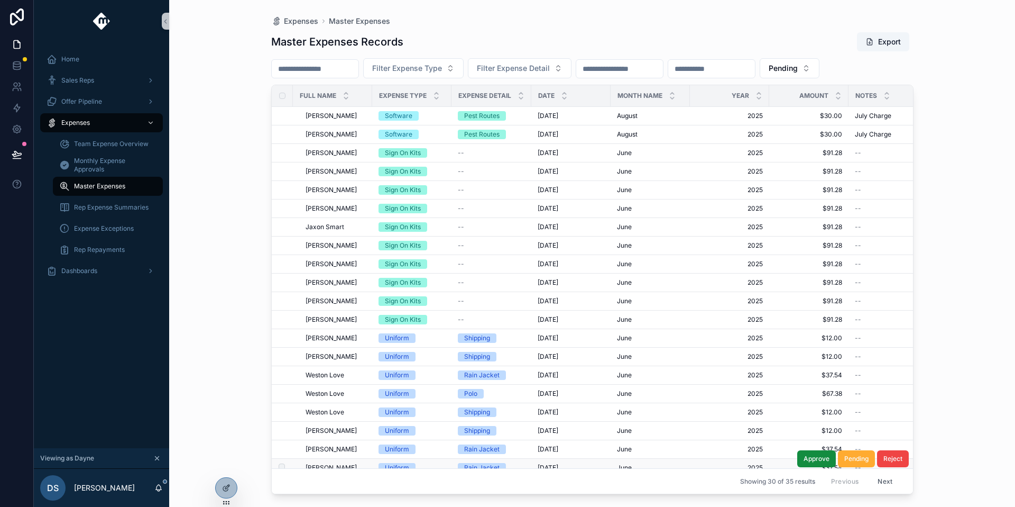
scroll to position [202, 0]
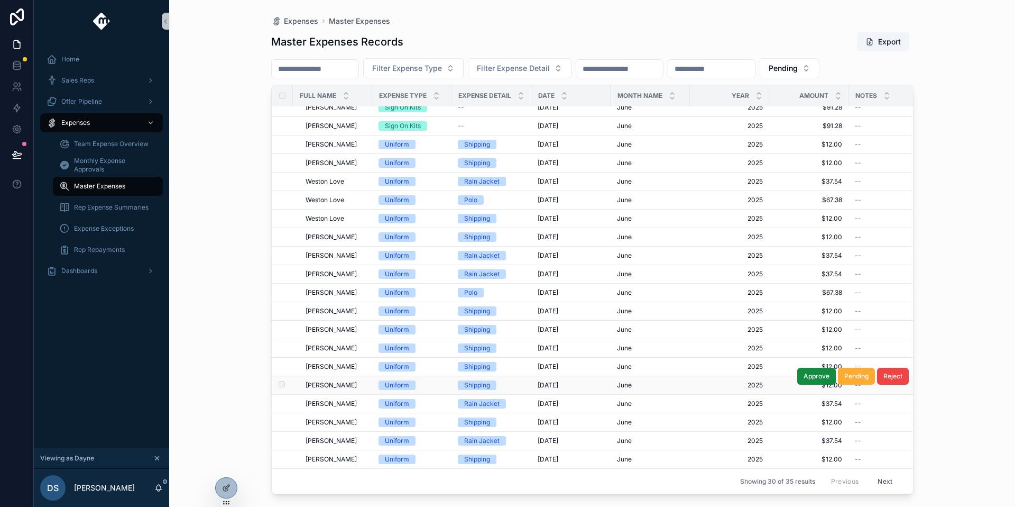
click at [355, 381] on div "[PERSON_NAME] [PERSON_NAME]" at bounding box center [336, 385] width 60 height 8
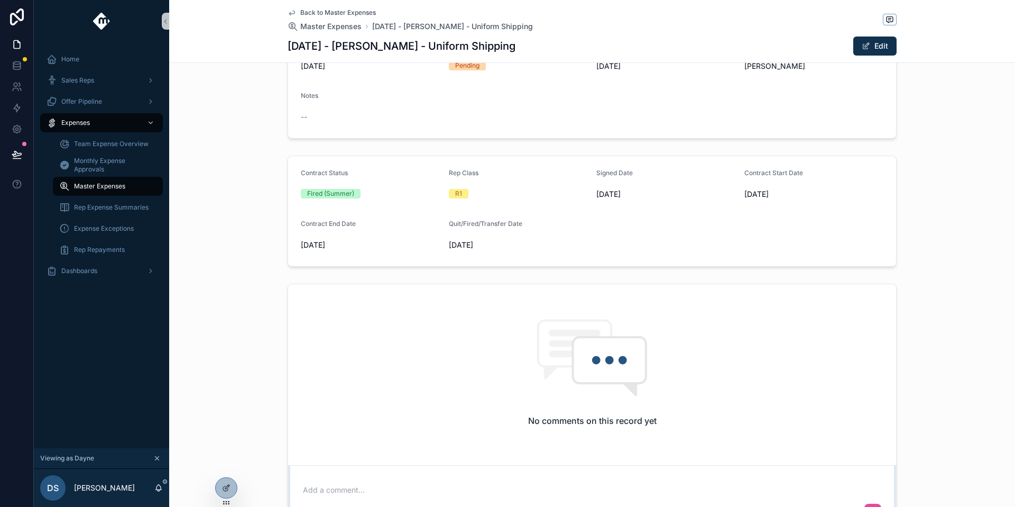
scroll to position [225, 0]
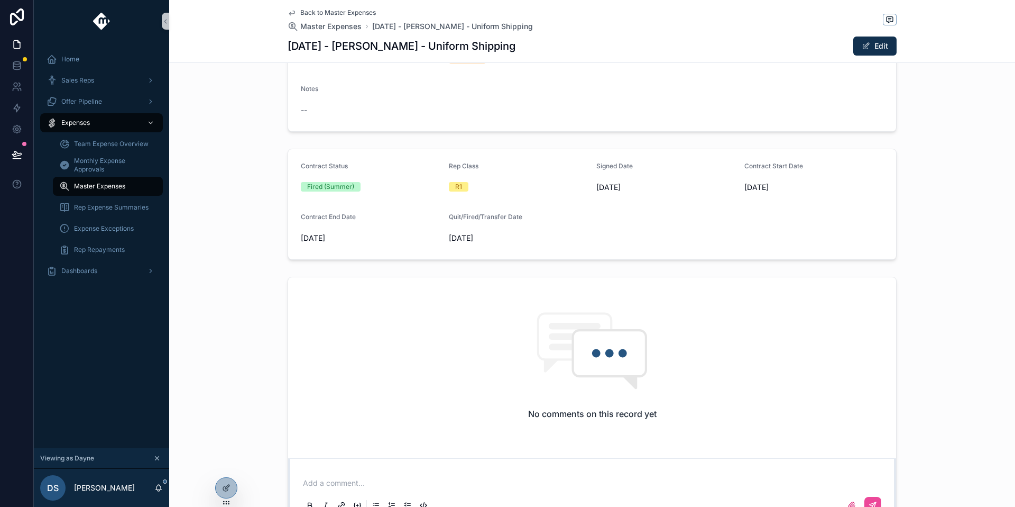
click at [346, 4] on div "Back to Master Expenses Master Expenses [DATE] - [PERSON_NAME] - Uniform Shippi…" at bounding box center [592, 31] width 609 height 62
click at [345, 9] on span "Back to Master Expenses" at bounding box center [338, 12] width 76 height 8
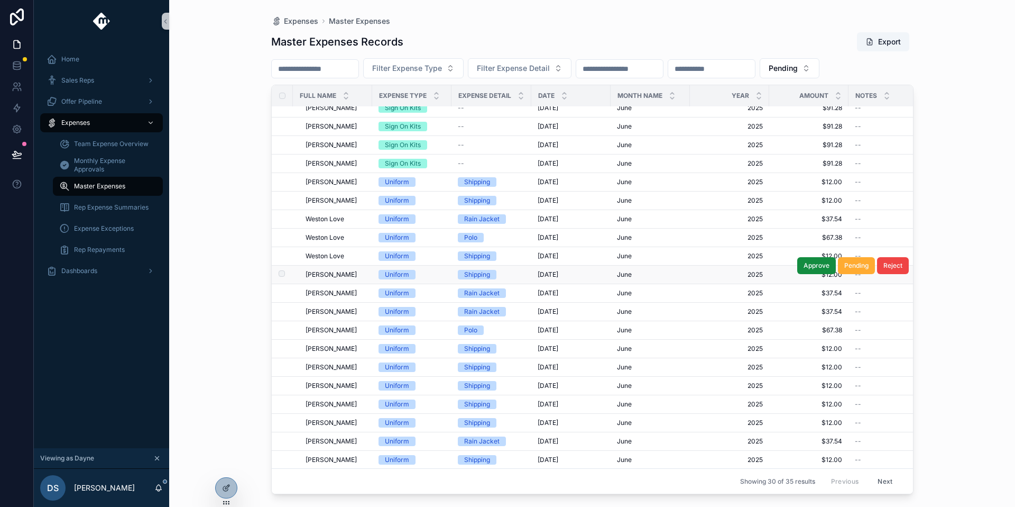
scroll to position [202, 0]
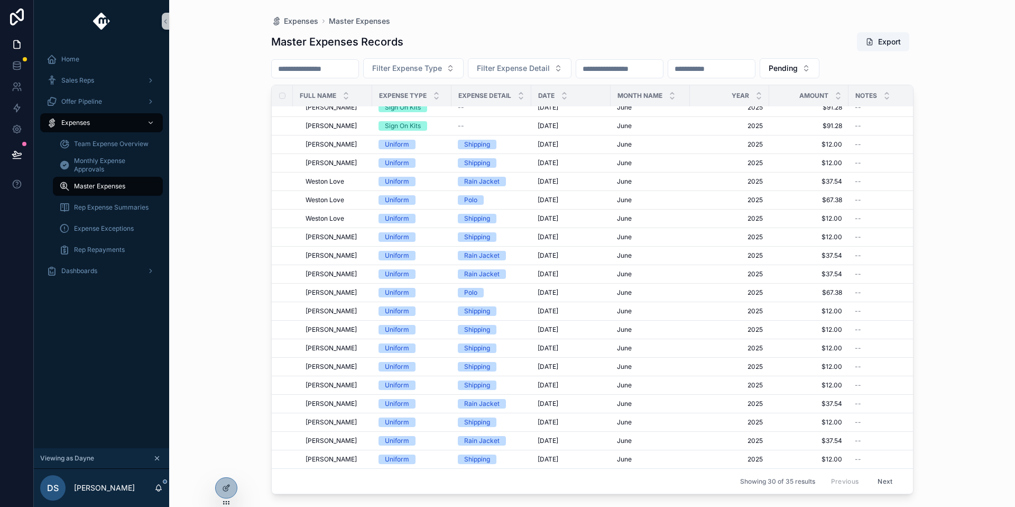
click at [885, 474] on button "Next" at bounding box center [886, 481] width 30 height 16
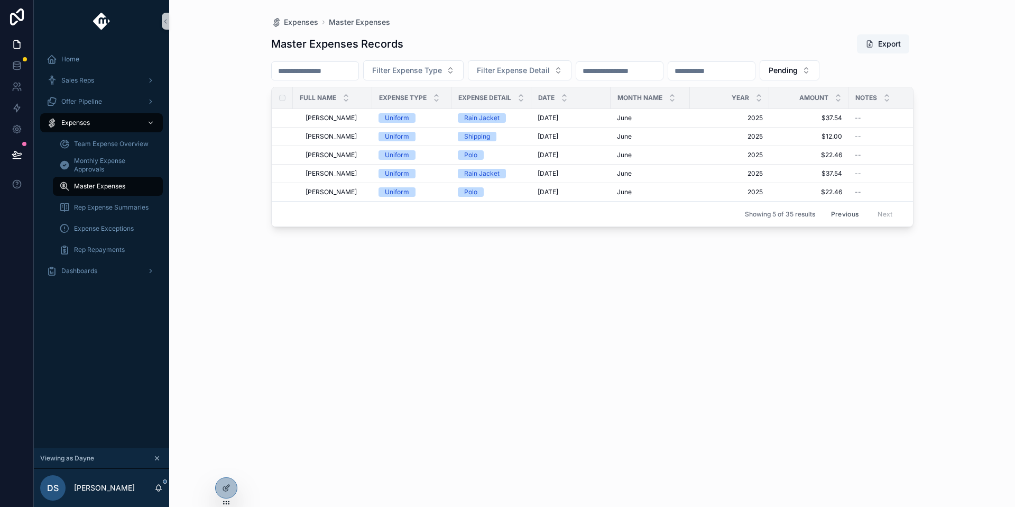
click at [854, 214] on button "Previous" at bounding box center [845, 214] width 42 height 16
